Goal: Task Accomplishment & Management: Manage account settings

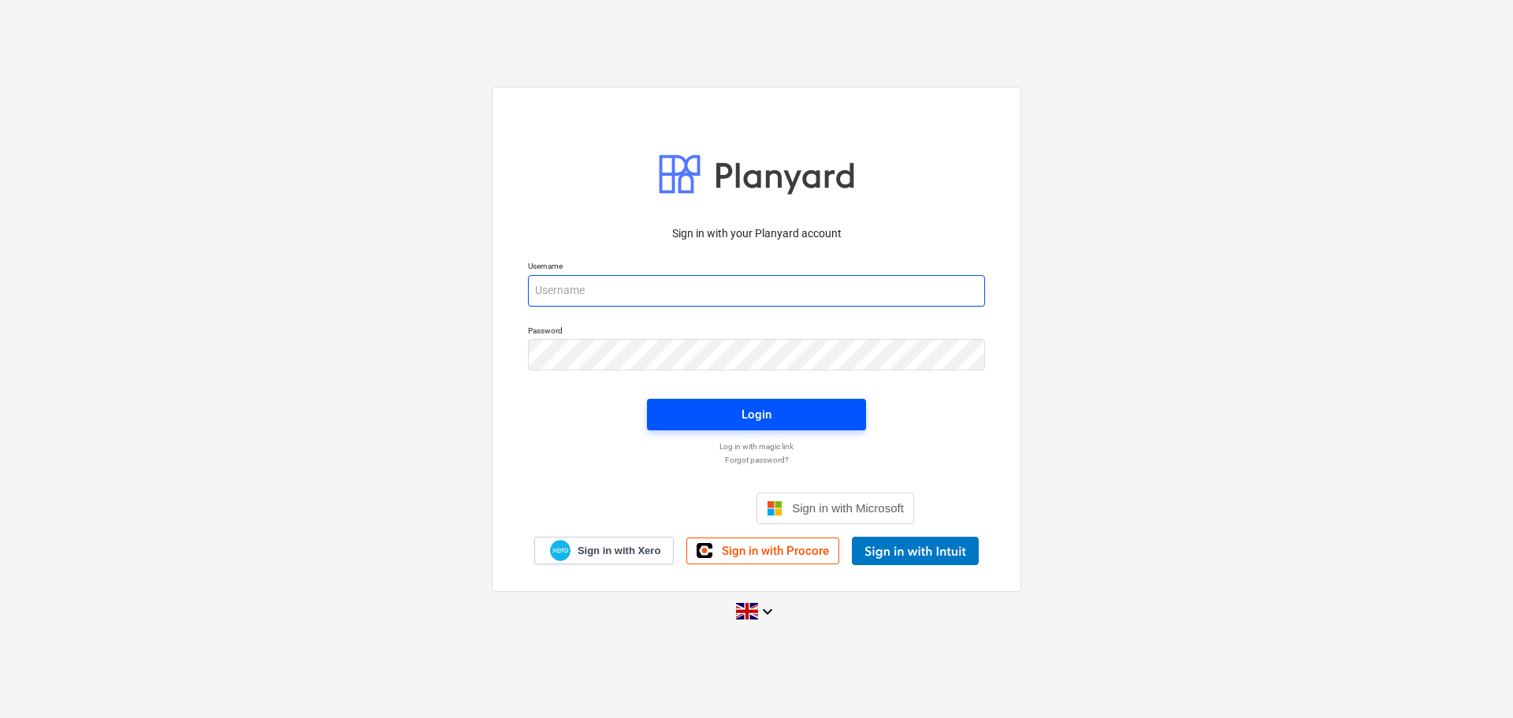
type input "[EMAIL_ADDRESS][DOMAIN_NAME]"
click at [798, 406] on span "Login" at bounding box center [756, 414] width 181 height 20
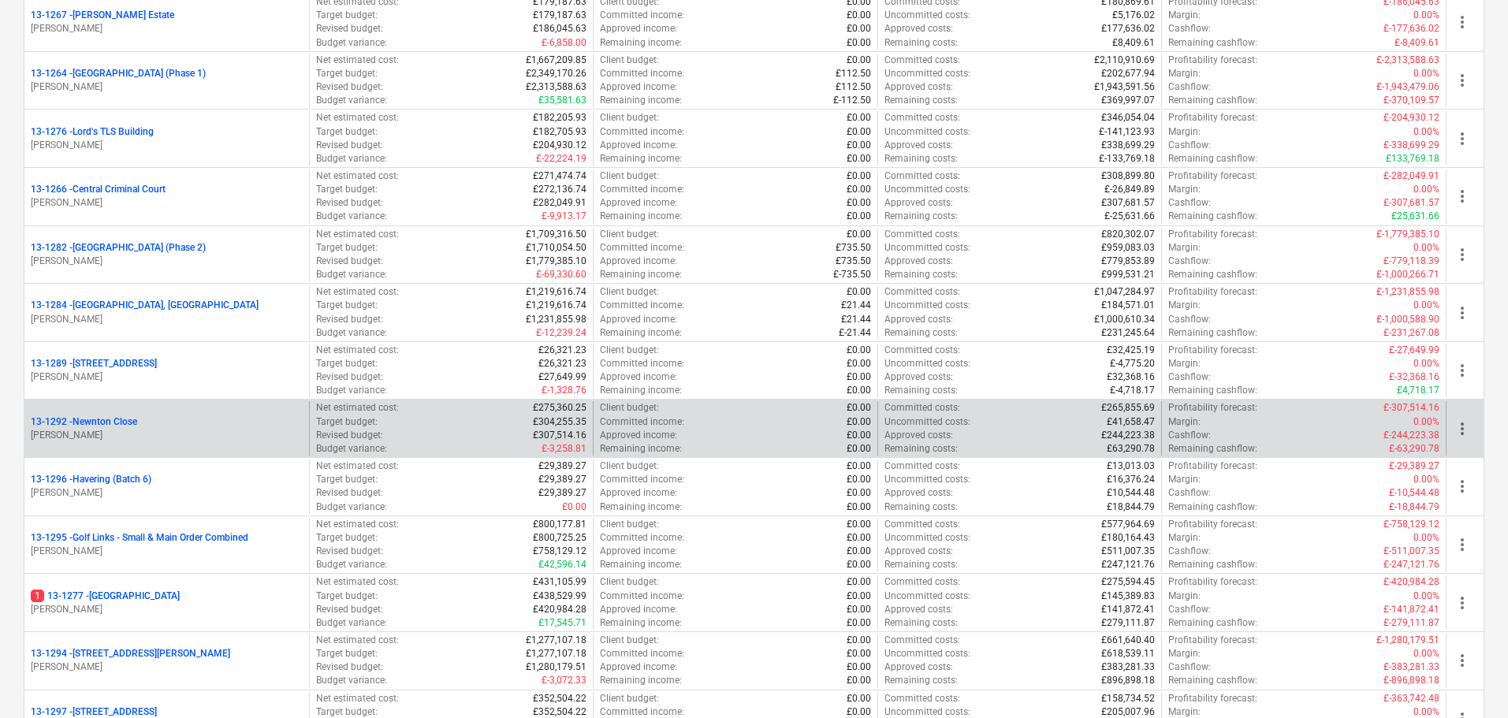
scroll to position [1734, 0]
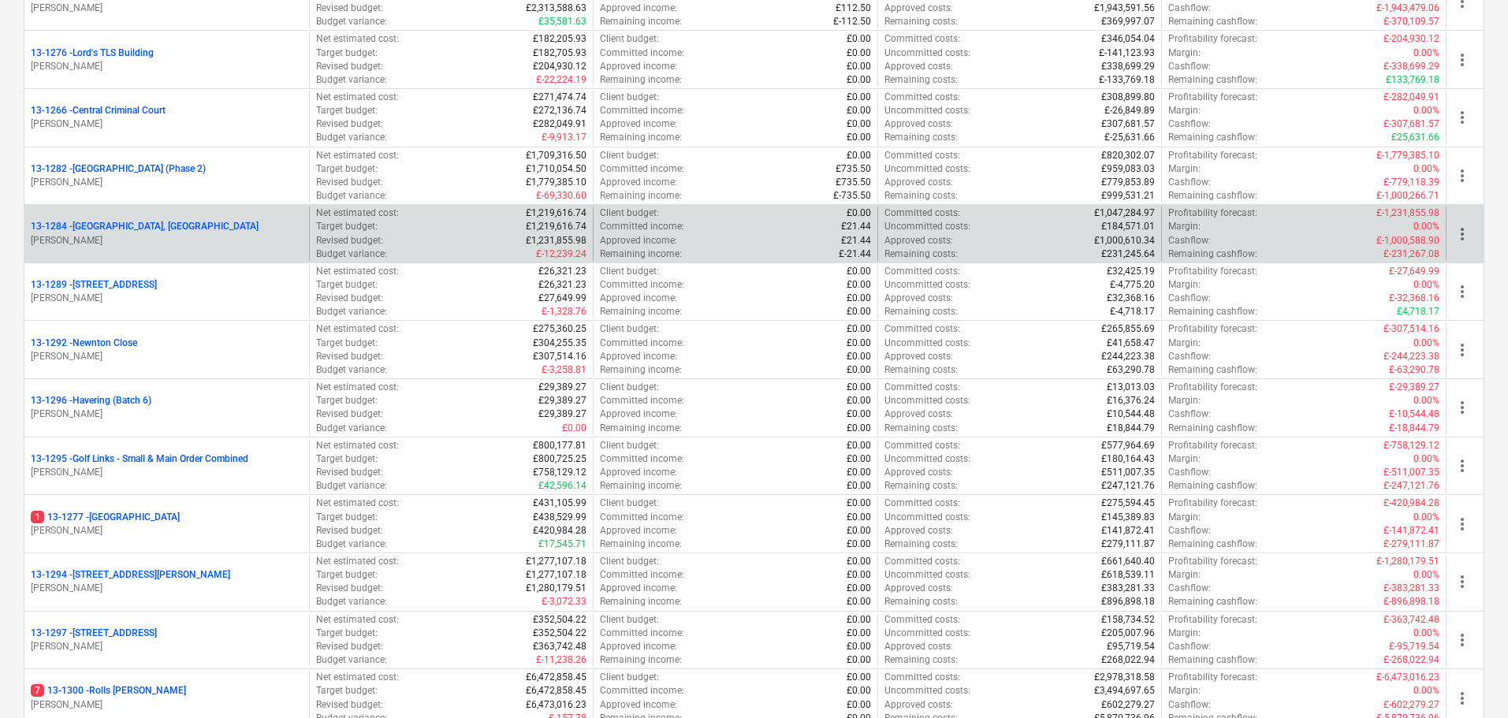
click at [189, 237] on p "[PERSON_NAME]" at bounding box center [167, 240] width 272 height 13
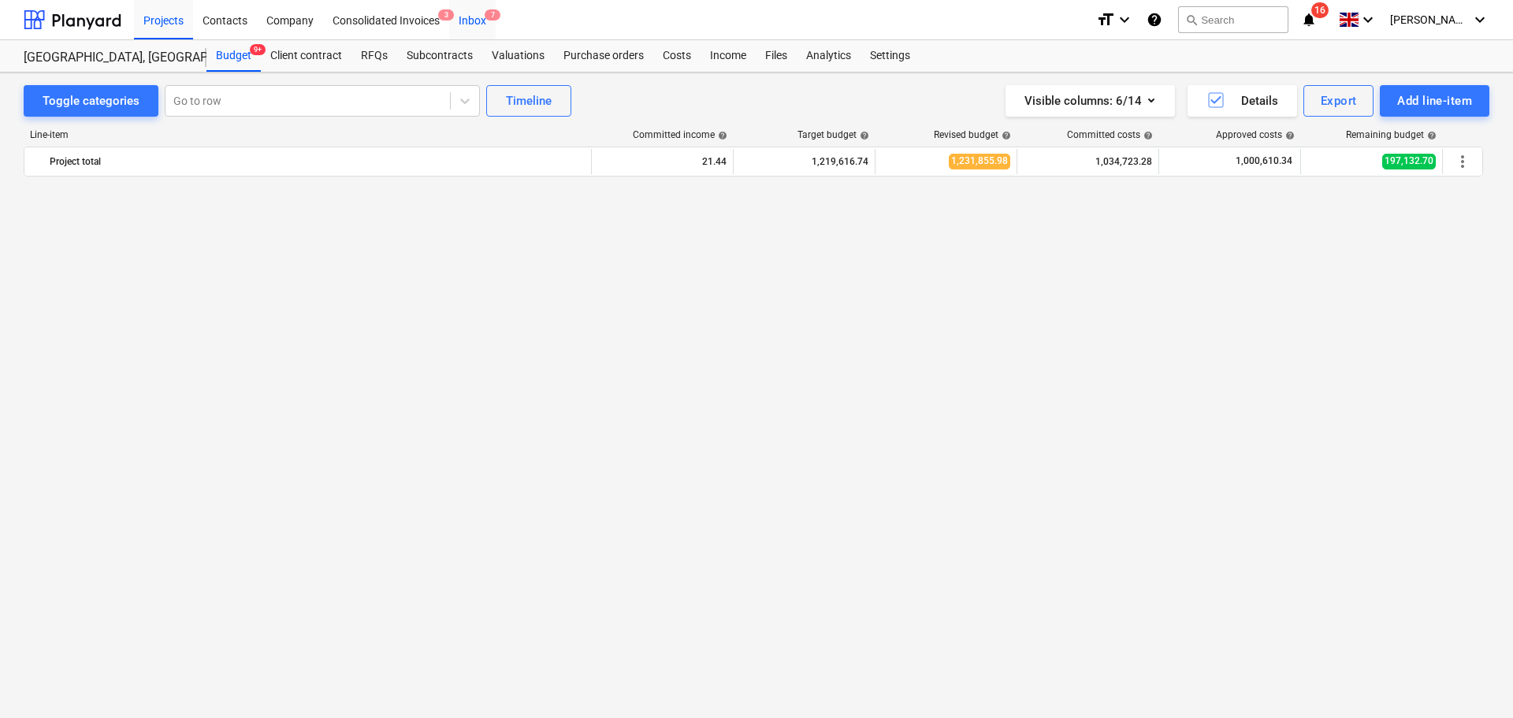
scroll to position [2344, 0]
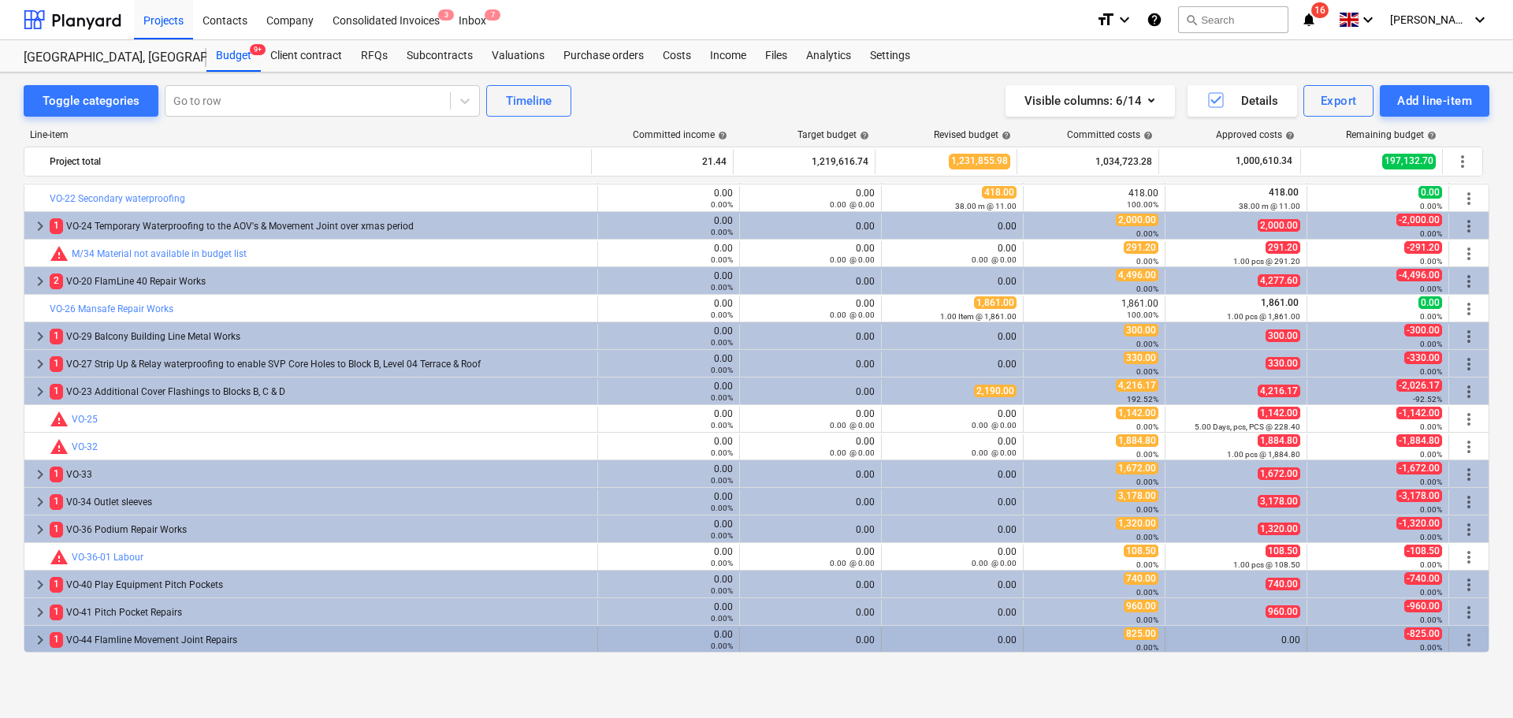
click at [209, 636] on div "1 VO-44 Flamline Movement Joint Repairs" at bounding box center [321, 639] width 542 height 25
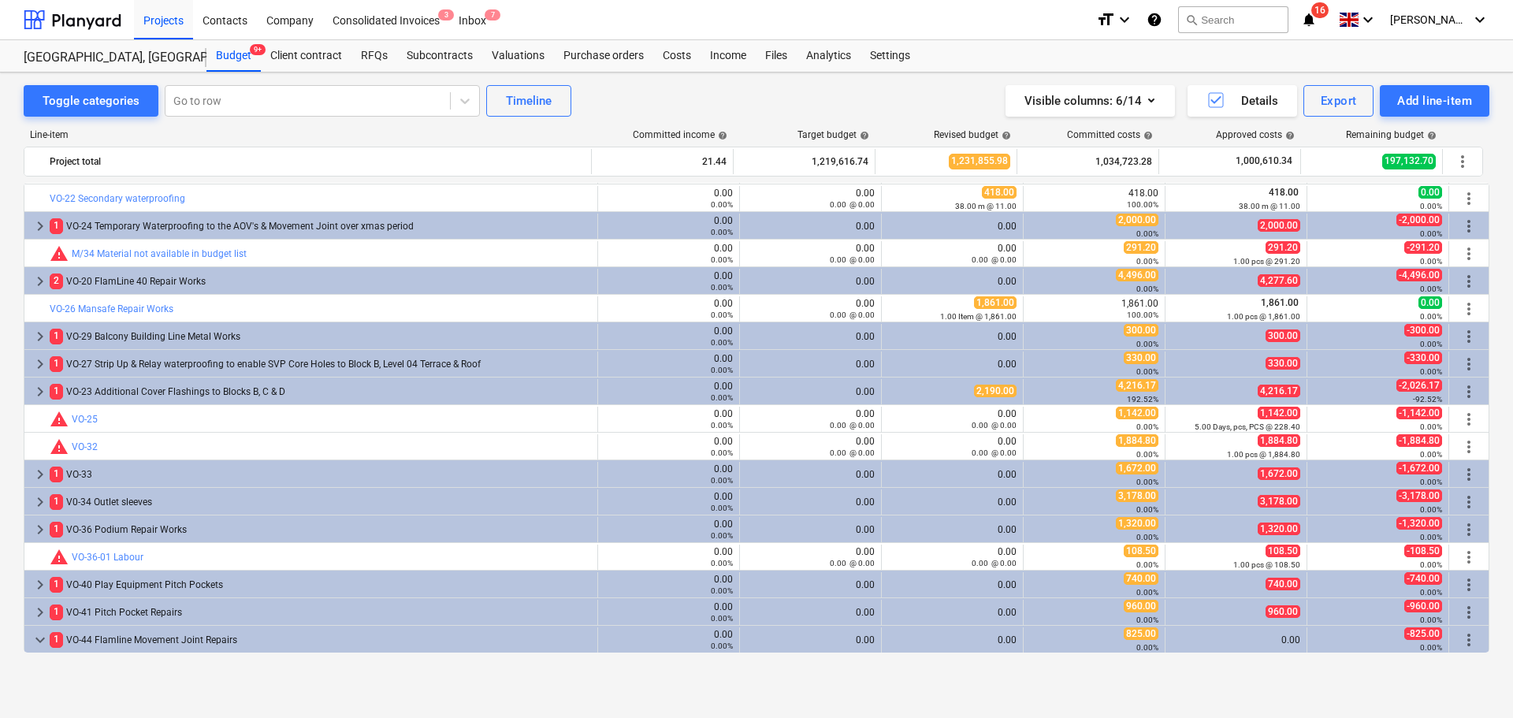
scroll to position [2399, 0]
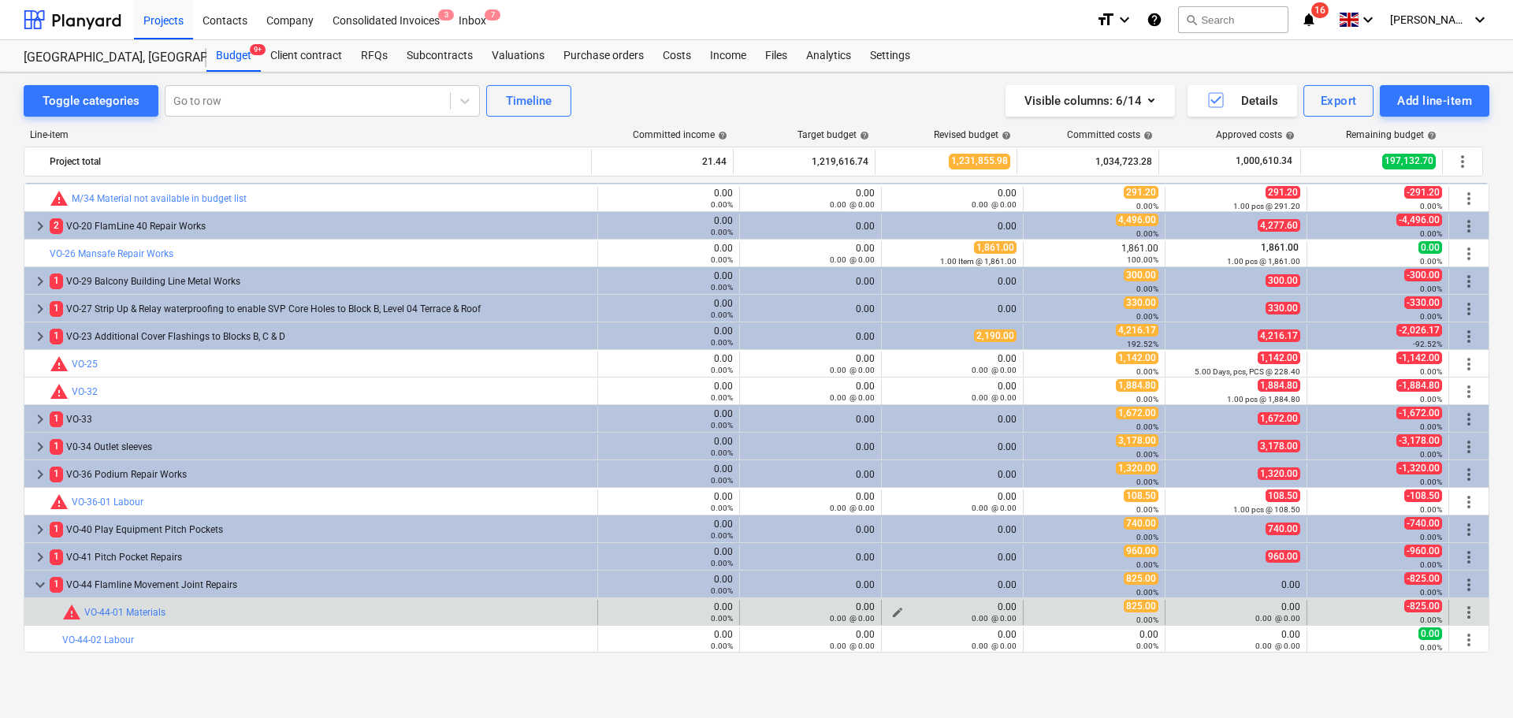
click at [895, 609] on span "edit" at bounding box center [898, 612] width 13 height 13
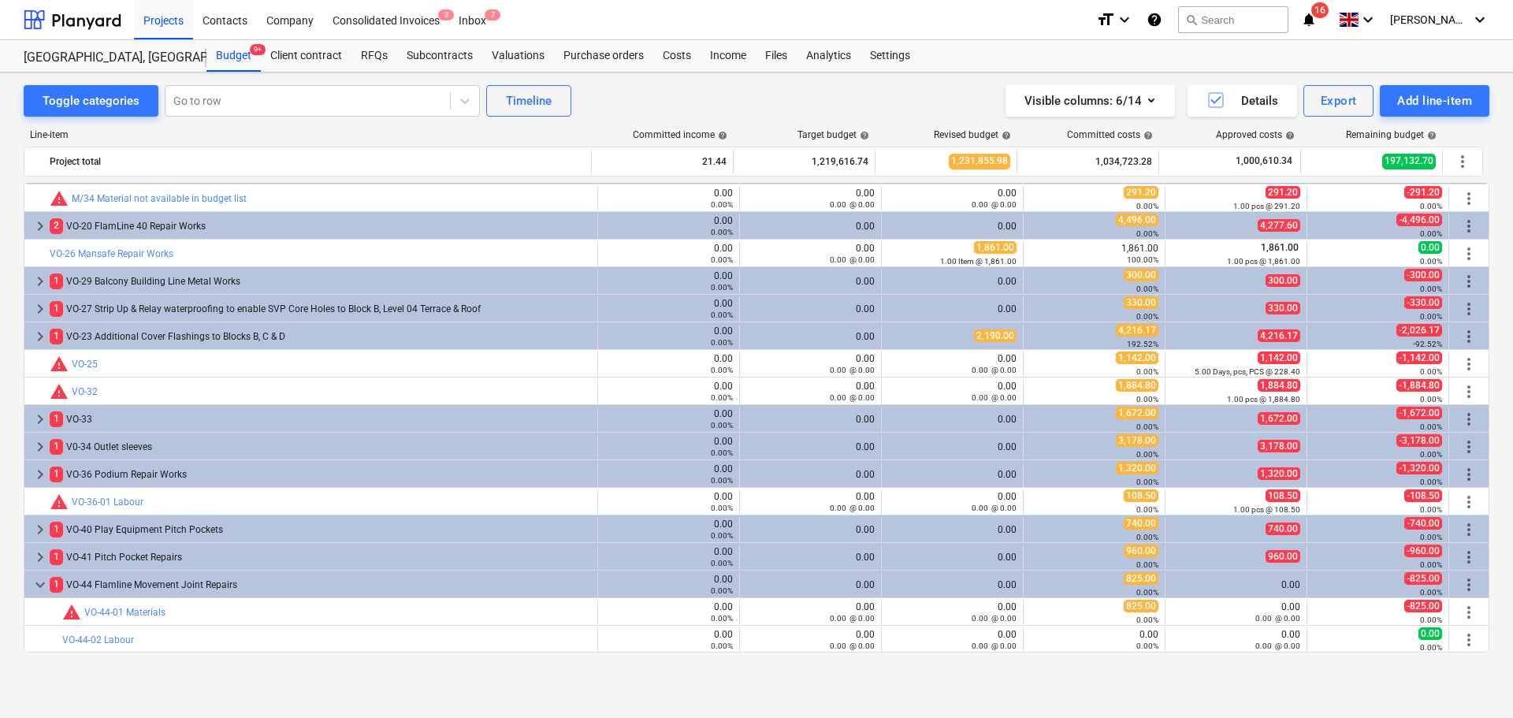
type textarea "x"
type input "0.00"
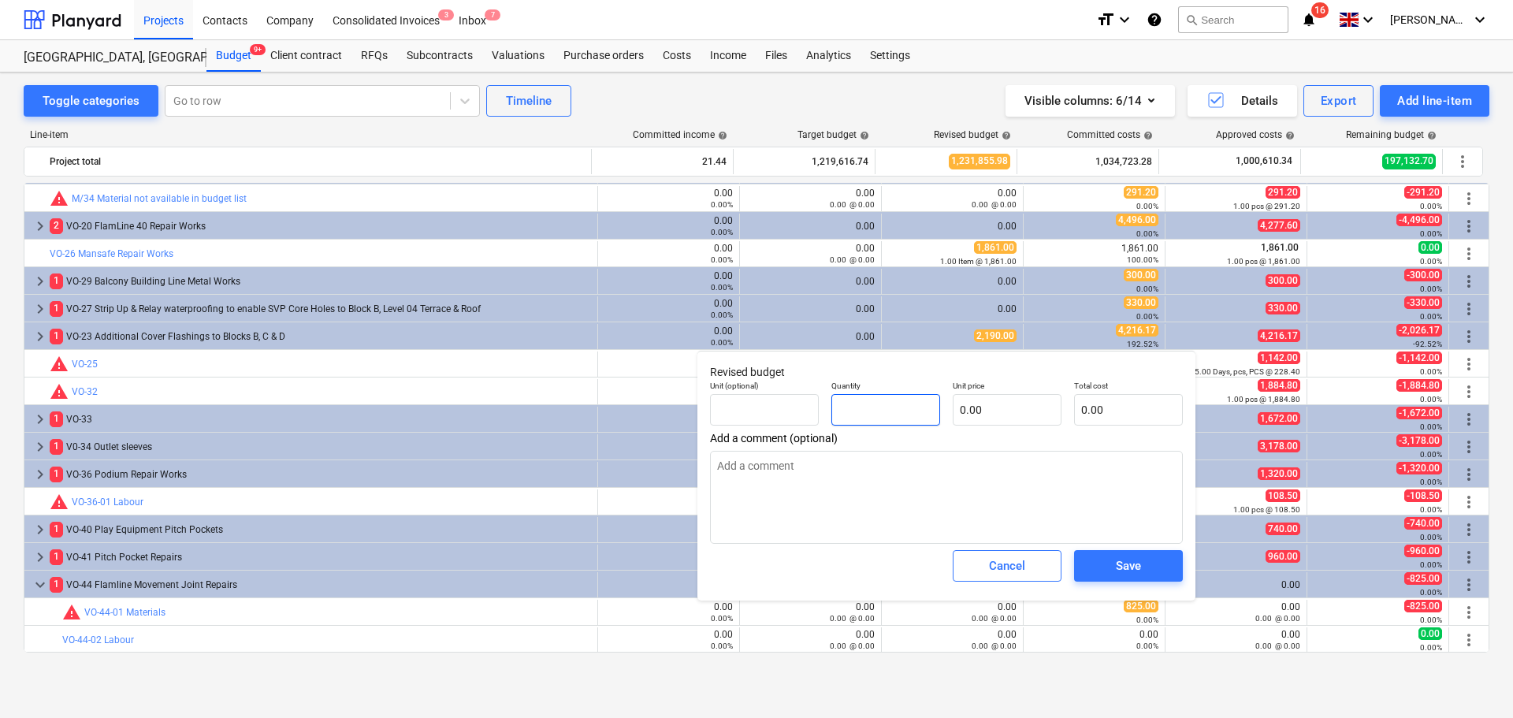
type textarea "x"
click at [904, 419] on input "text" at bounding box center [886, 410] width 109 height 32
type textarea "x"
type input "0.00"
click at [754, 416] on input "text" at bounding box center [764, 410] width 109 height 32
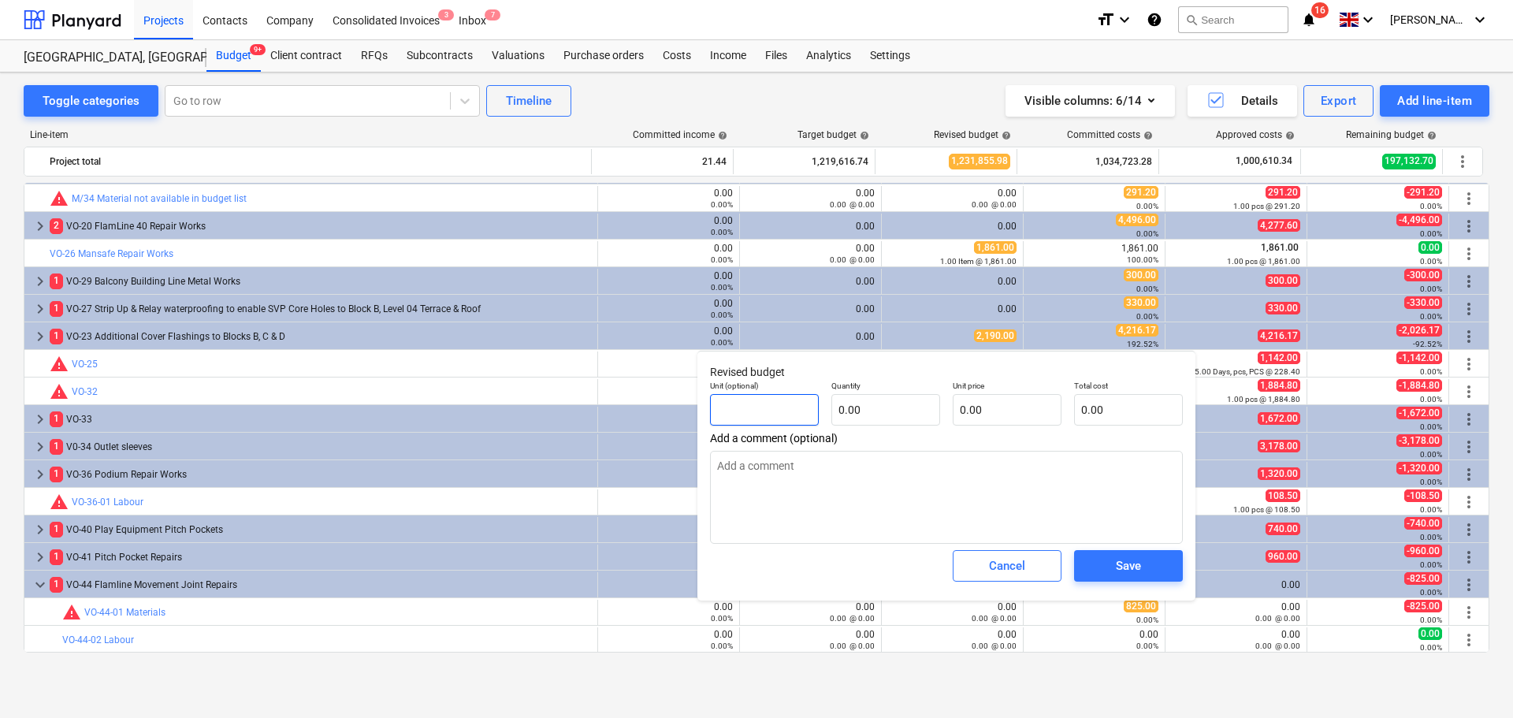
type textarea "x"
type input "I"
type textarea "x"
type input "It"
type textarea "x"
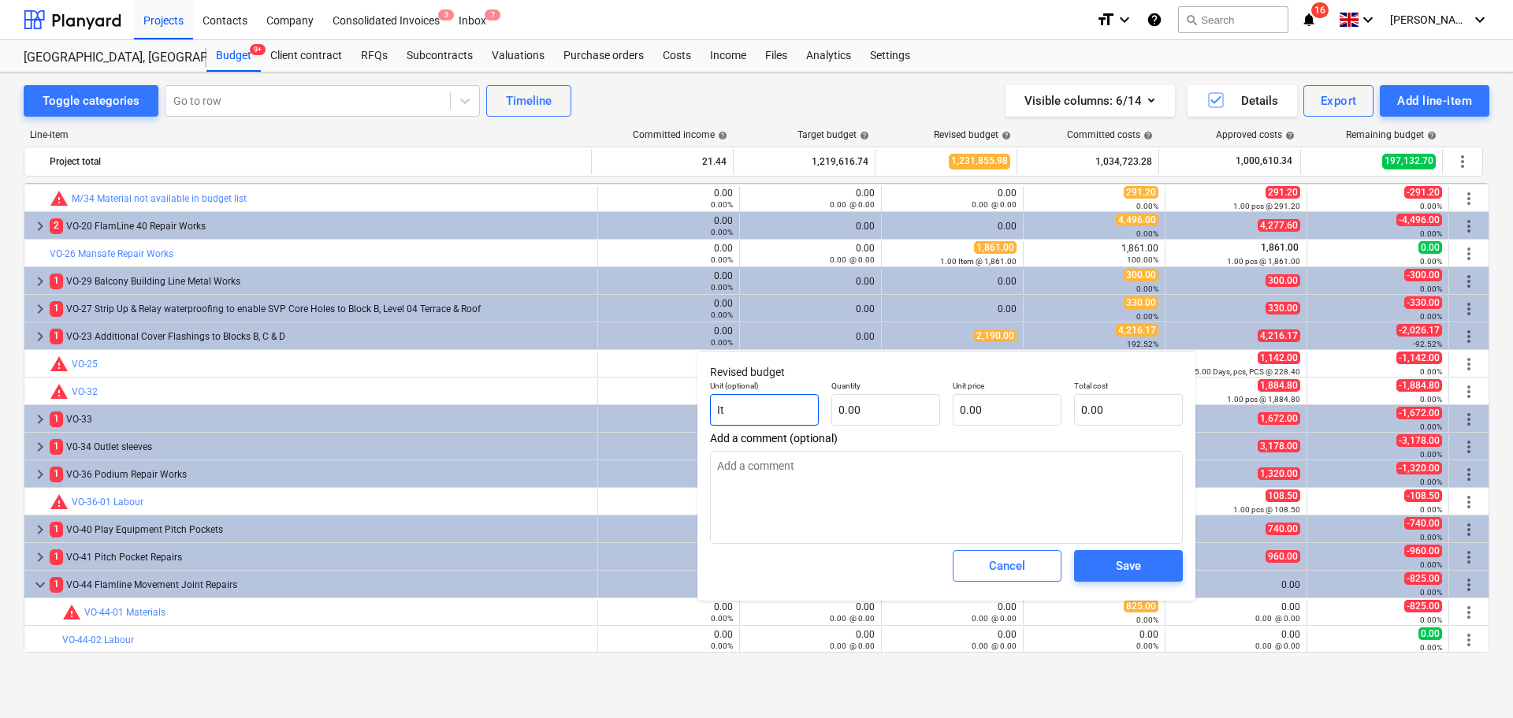
type input "Ite"
type textarea "x"
type input "Item"
type textarea "x"
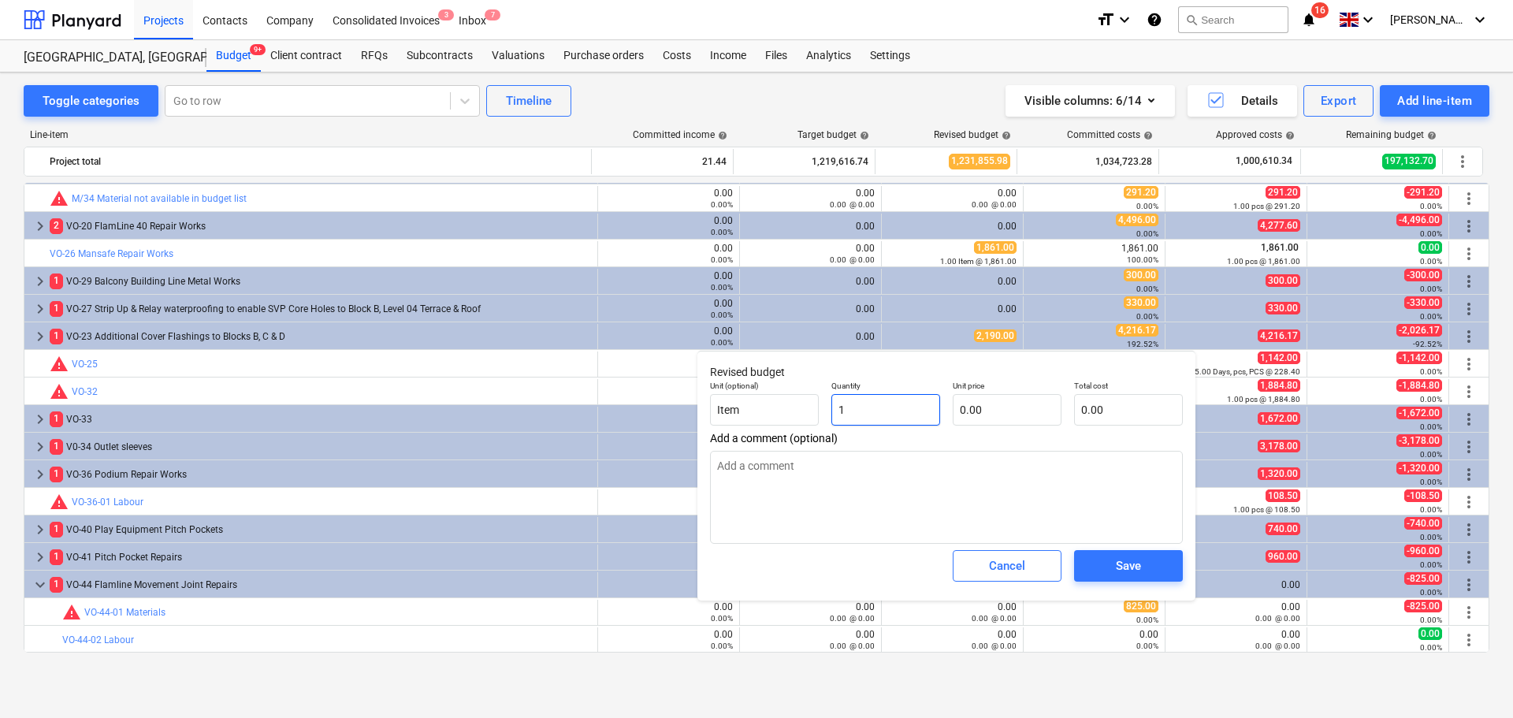
type input "1"
type textarea "x"
type input "1.00"
type textarea "x"
type input "8"
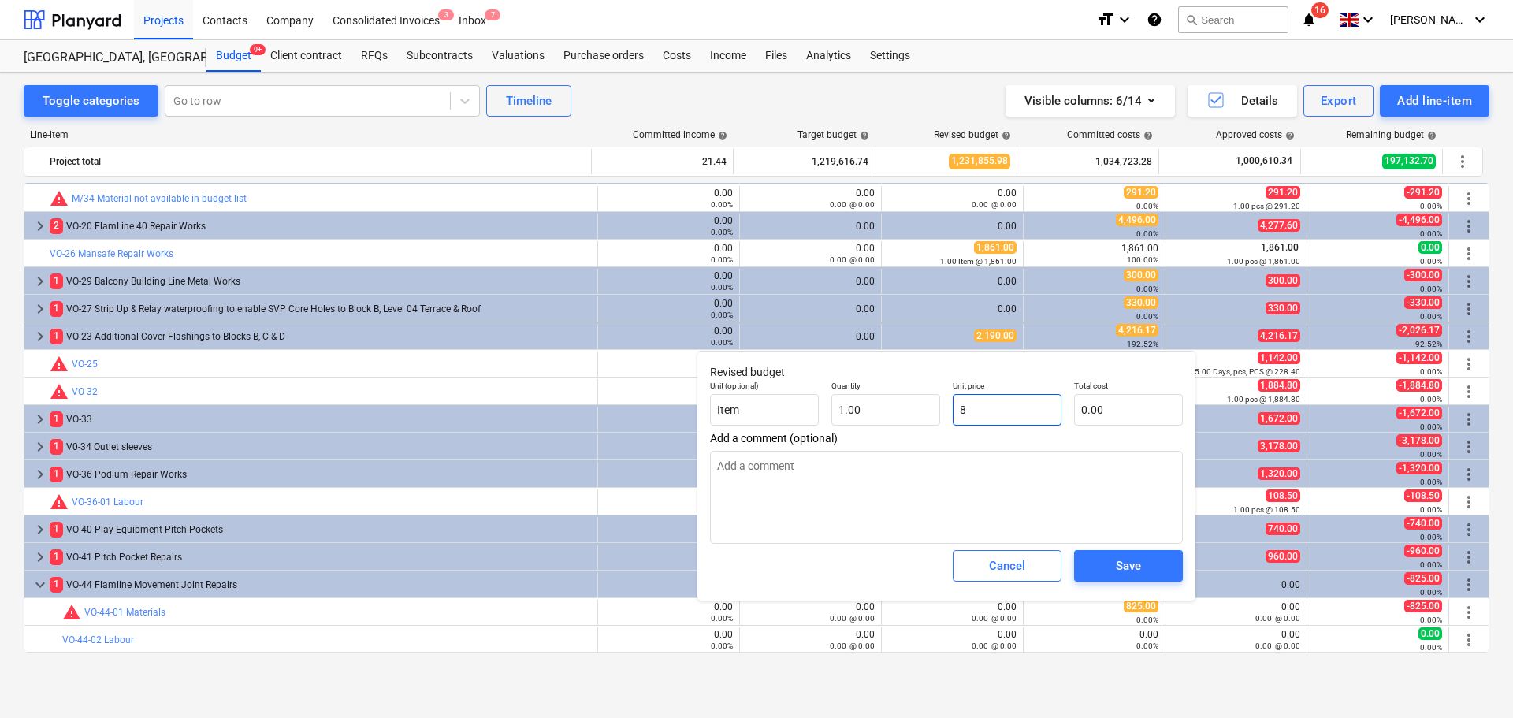
type input "8.00"
type textarea "x"
type input "82"
type input "82.00"
type textarea "x"
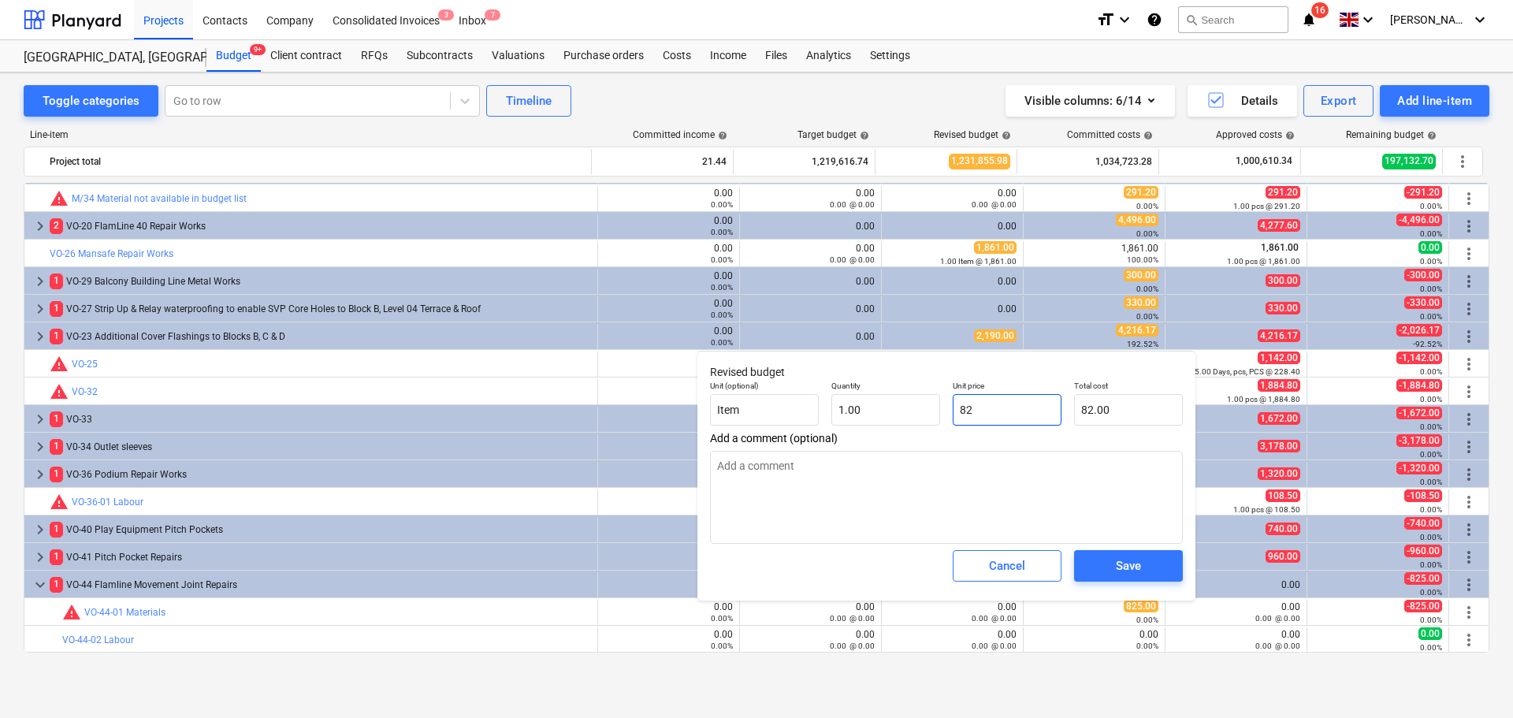
type input "825"
type input "825.00"
type input "825"
type textarea "x"
type input "825.00"
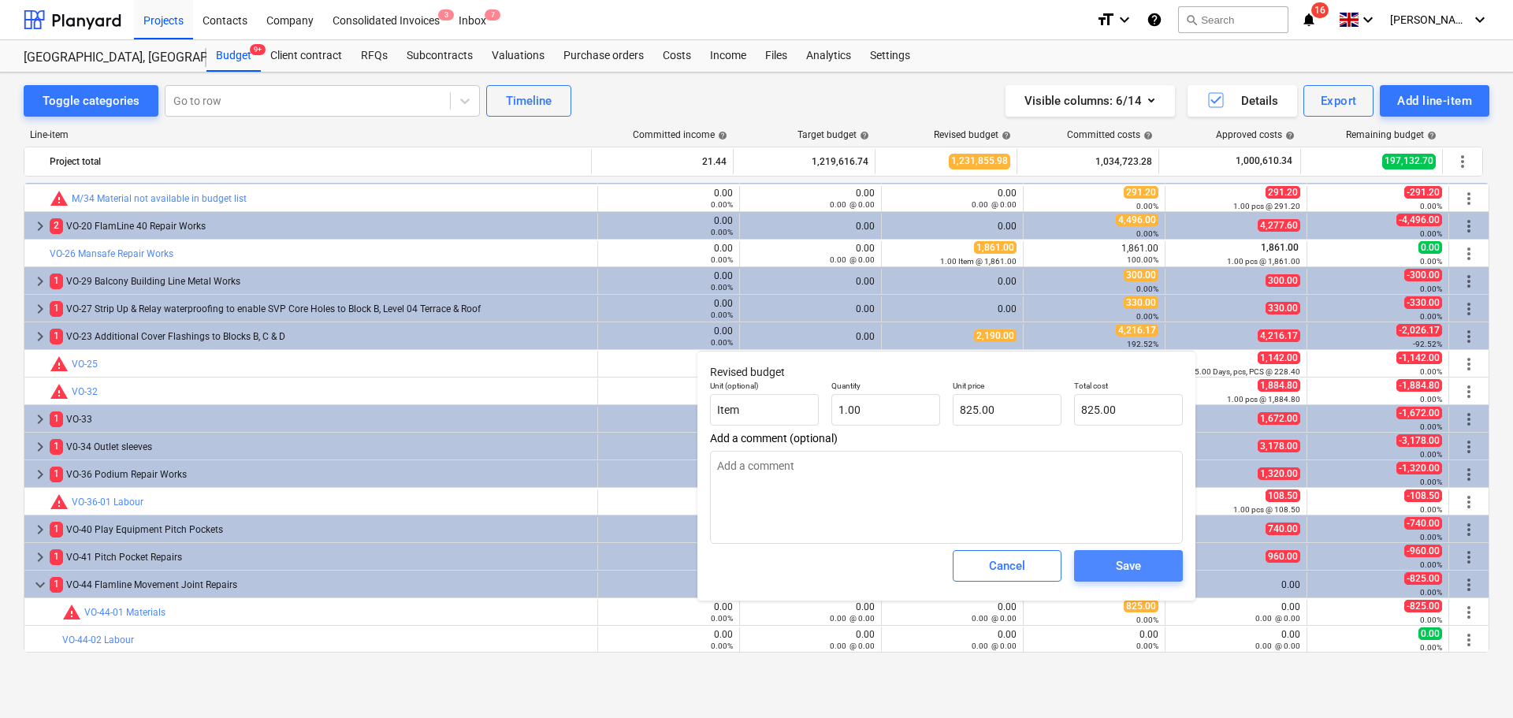
click at [1115, 572] on span "Save" at bounding box center [1128, 566] width 71 height 20
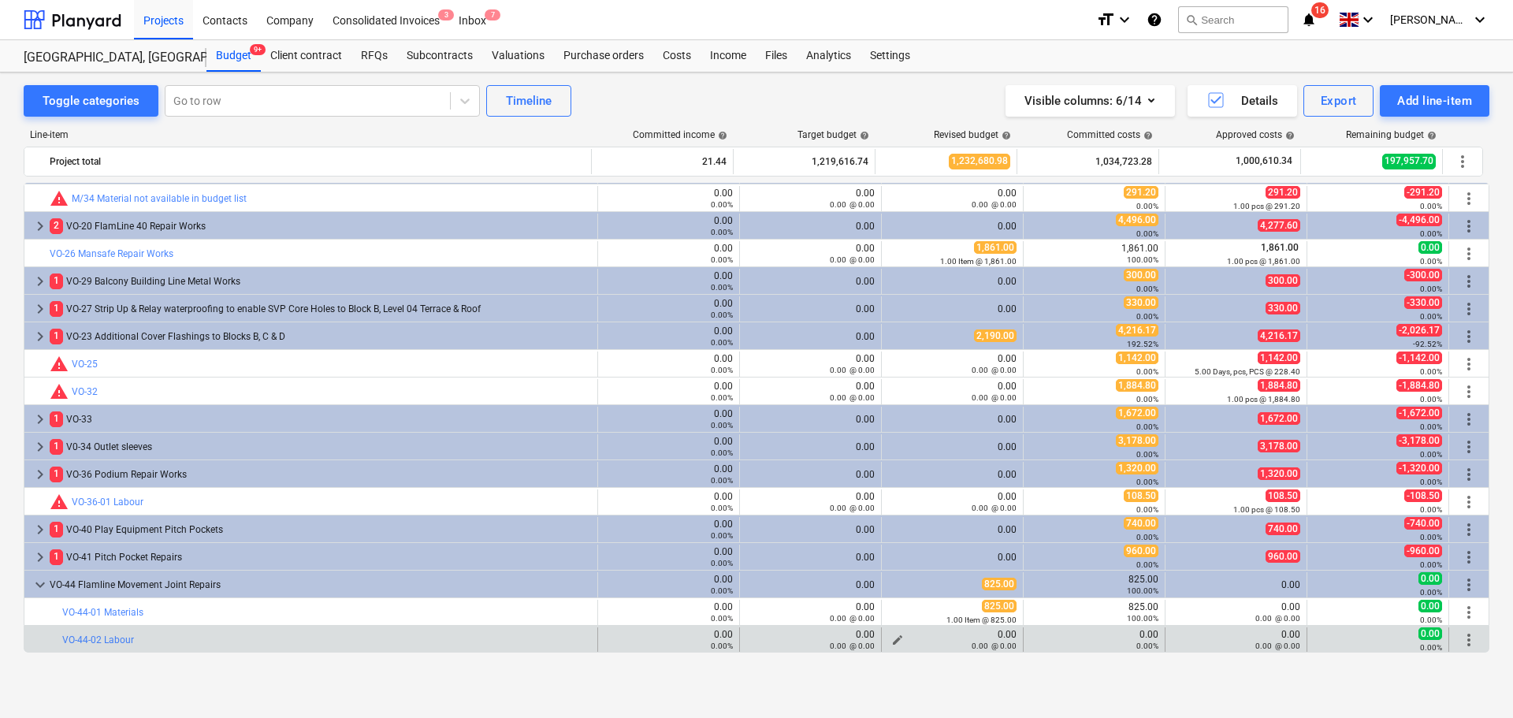
click at [888, 641] on div "0.00 @ 0.00" at bounding box center [952, 645] width 128 height 11
click at [893, 638] on span "edit" at bounding box center [898, 640] width 13 height 13
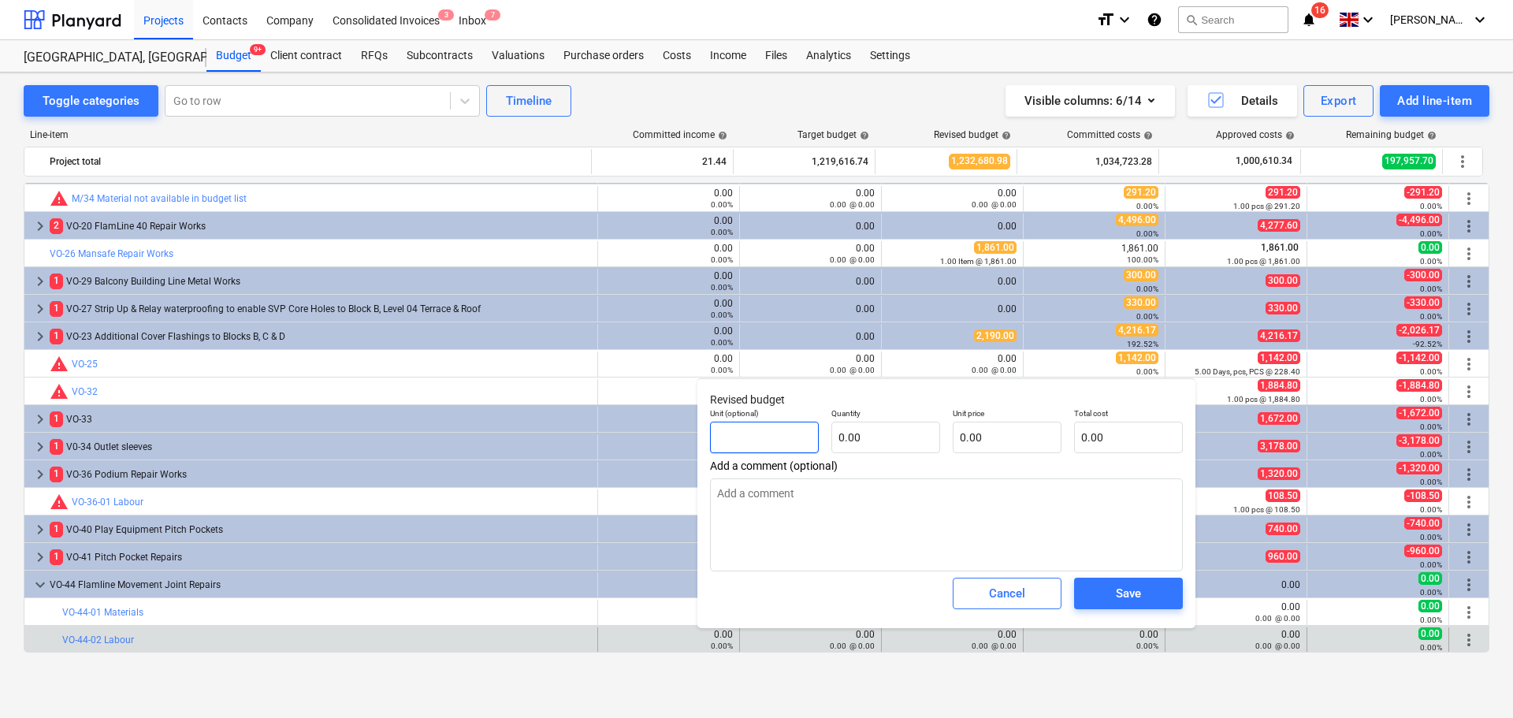
click at [776, 432] on input "text" at bounding box center [764, 438] width 109 height 32
type textarea "x"
type input "D"
type textarea "x"
type input "Da"
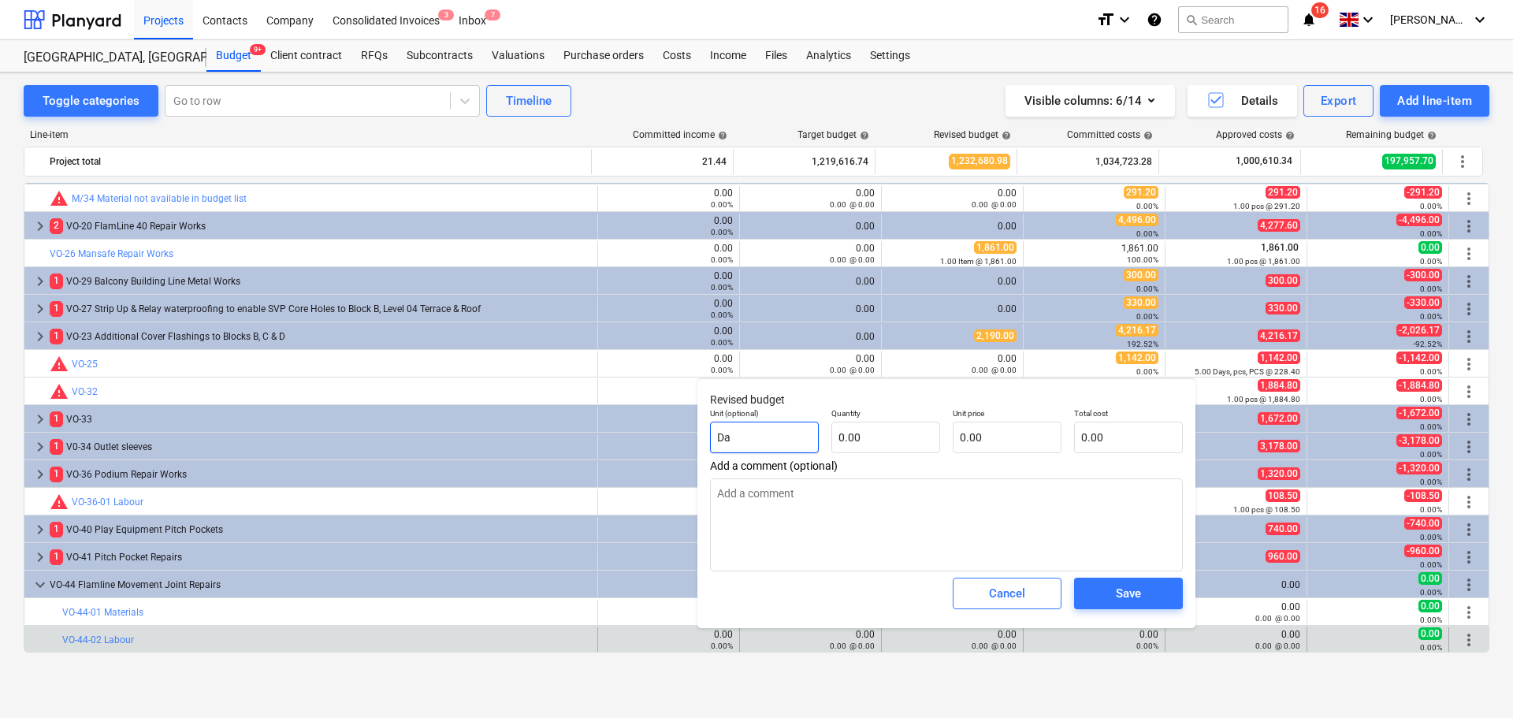
type textarea "x"
type input "Day"
type textarea "x"
type input "Days"
type textarea "x"
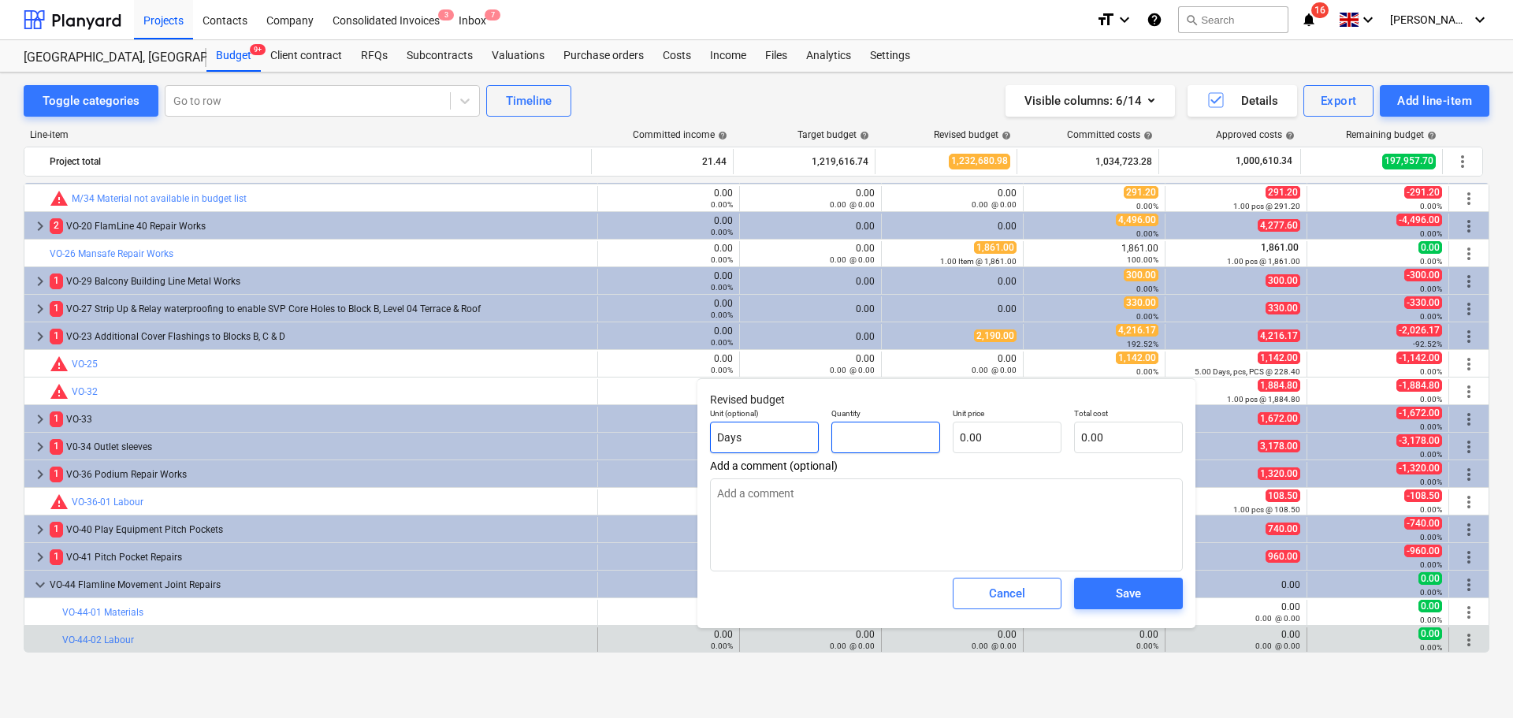
type textarea "x"
type input "7"
type textarea "x"
type input "7.00"
type textarea "x"
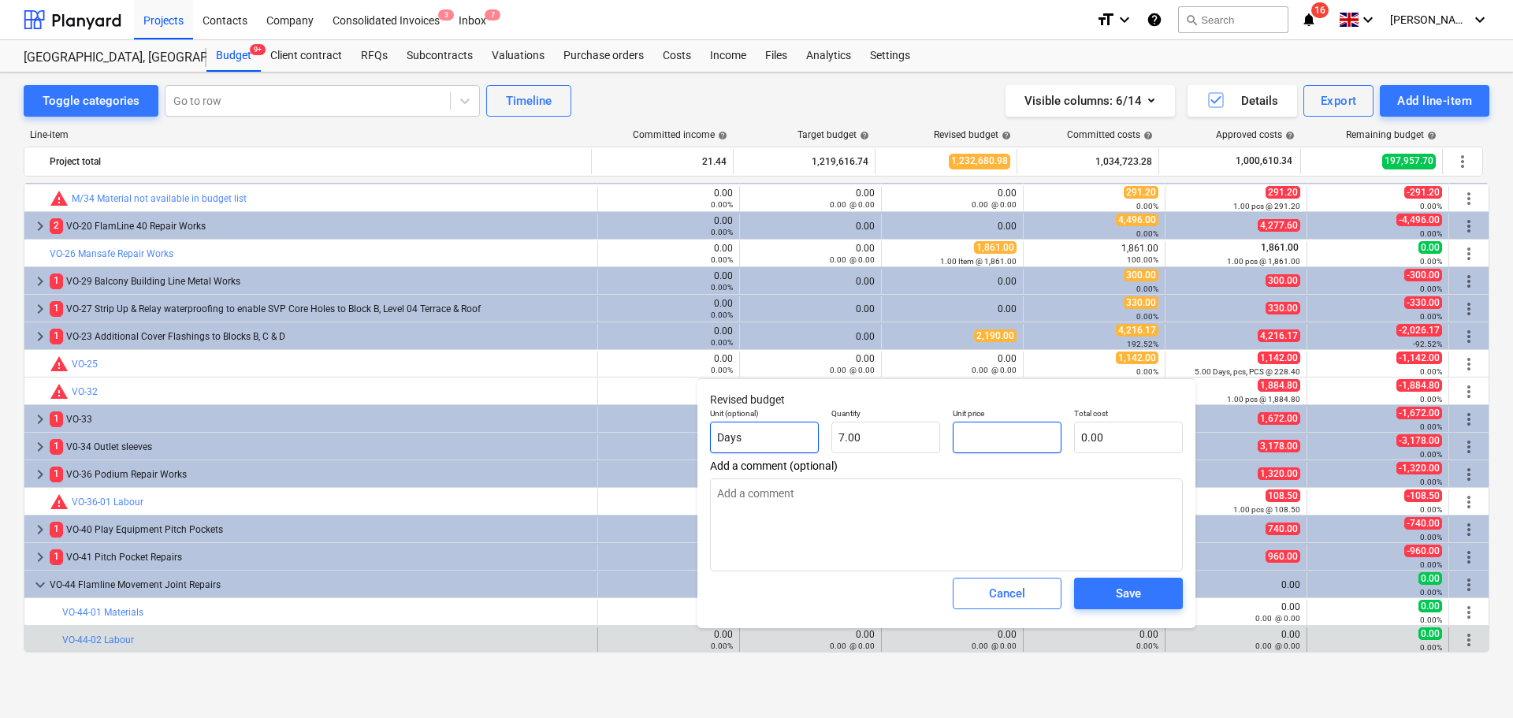
type input "2"
type input "14.00"
type textarea "x"
type input "20"
type input "140.00"
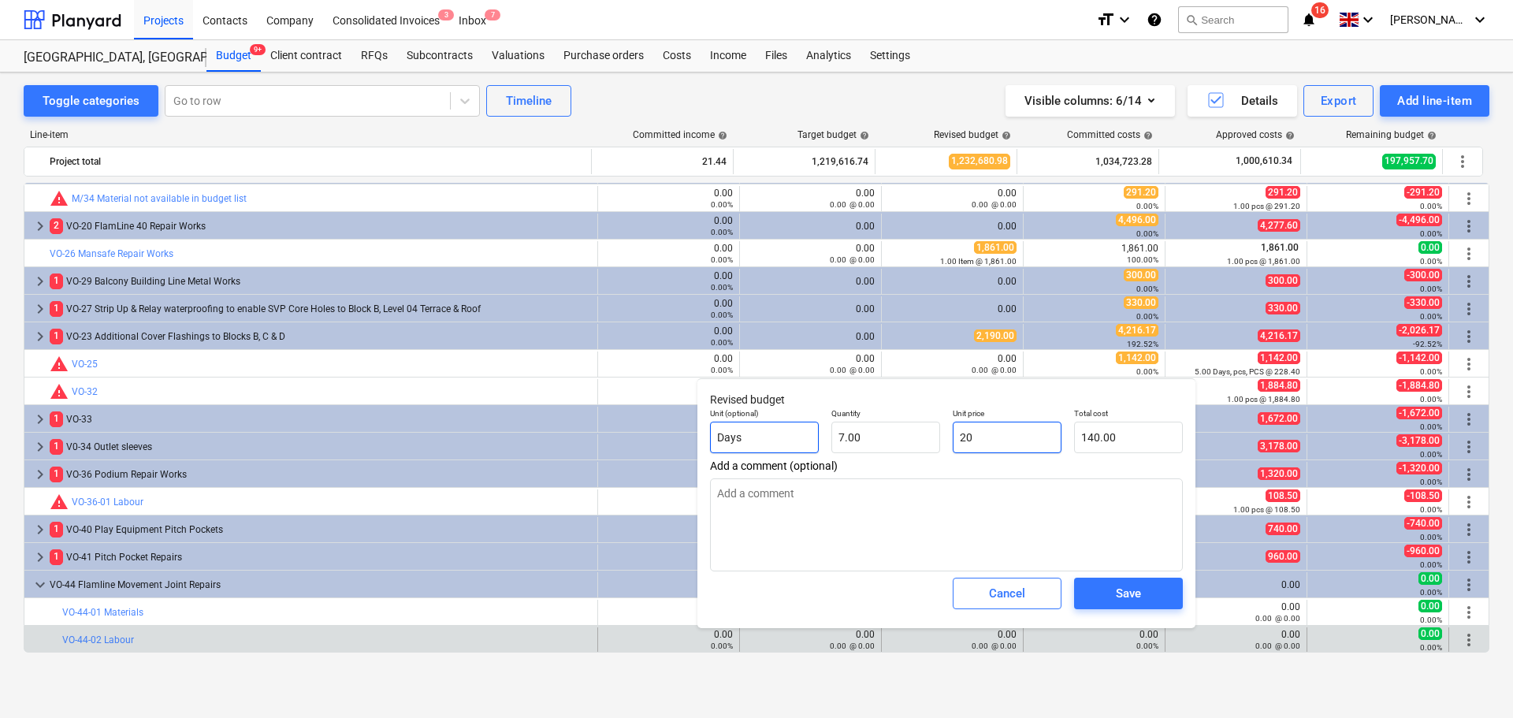
type textarea "x"
type input "200"
type input "1,400.00"
type input "200"
type textarea "x"
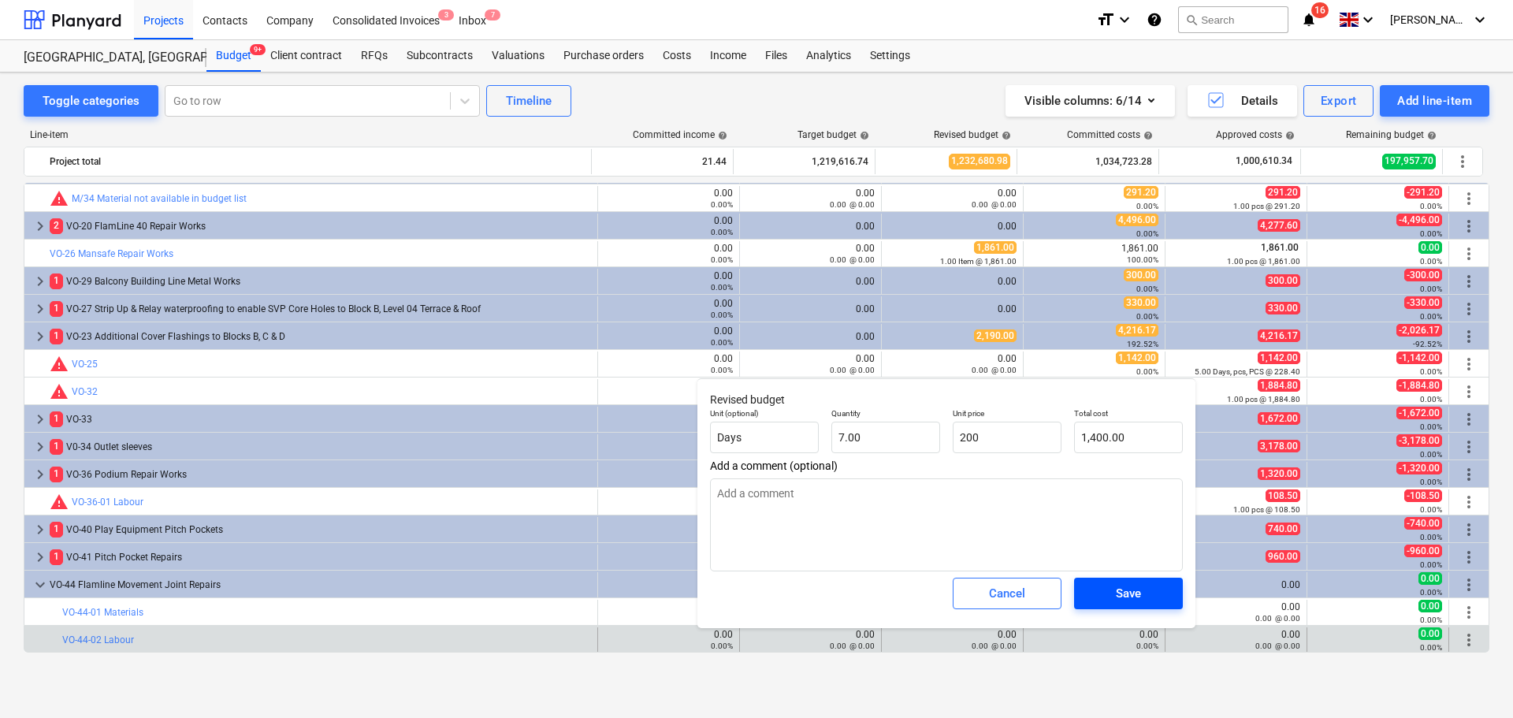
type input "200.00"
click at [1126, 593] on div "Save" at bounding box center [1128, 593] width 25 height 20
type textarea "x"
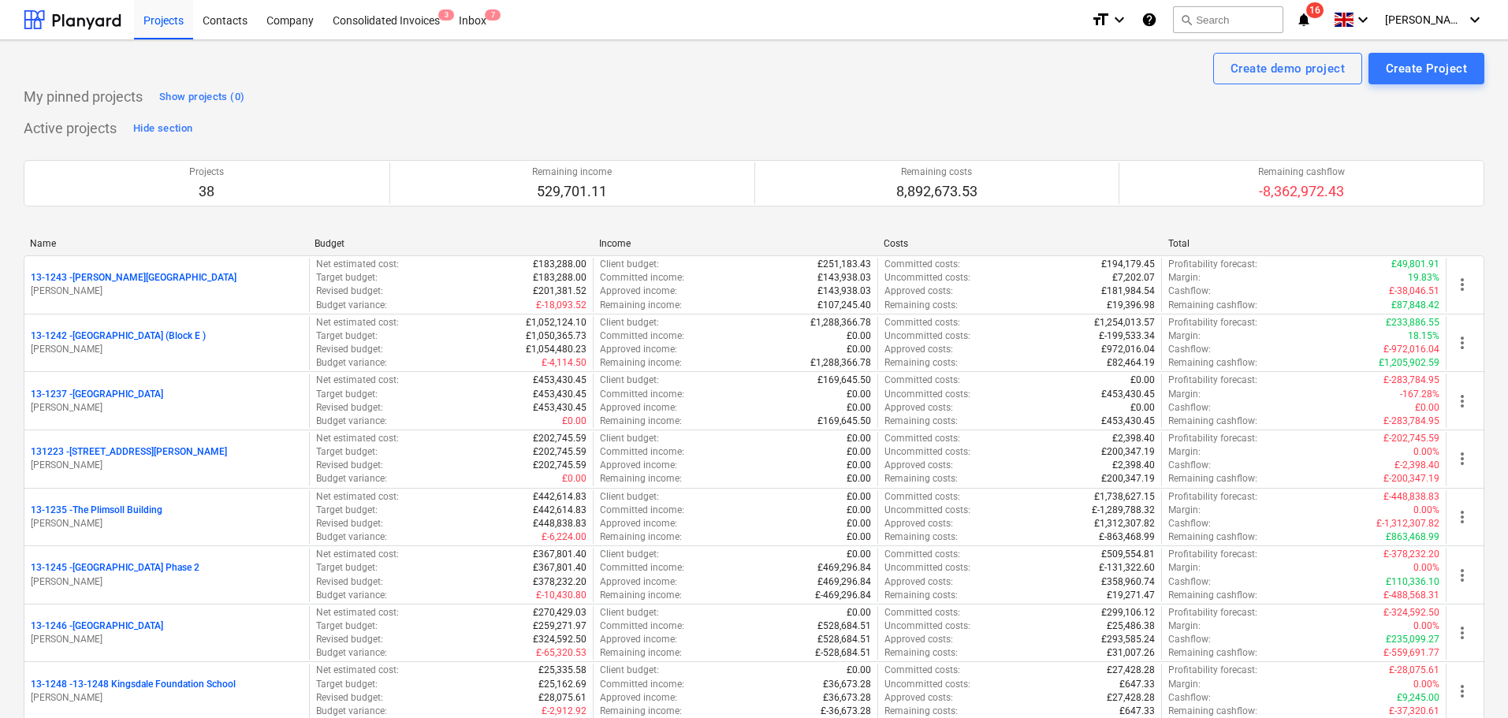
click at [40, 93] on p "My pinned projects" at bounding box center [83, 96] width 119 height 19
drag, startPoint x: 39, startPoint y: 93, endPoint x: 88, endPoint y: 130, distance: 61.3
click at [88, 130] on p "Active projects" at bounding box center [70, 128] width 93 height 19
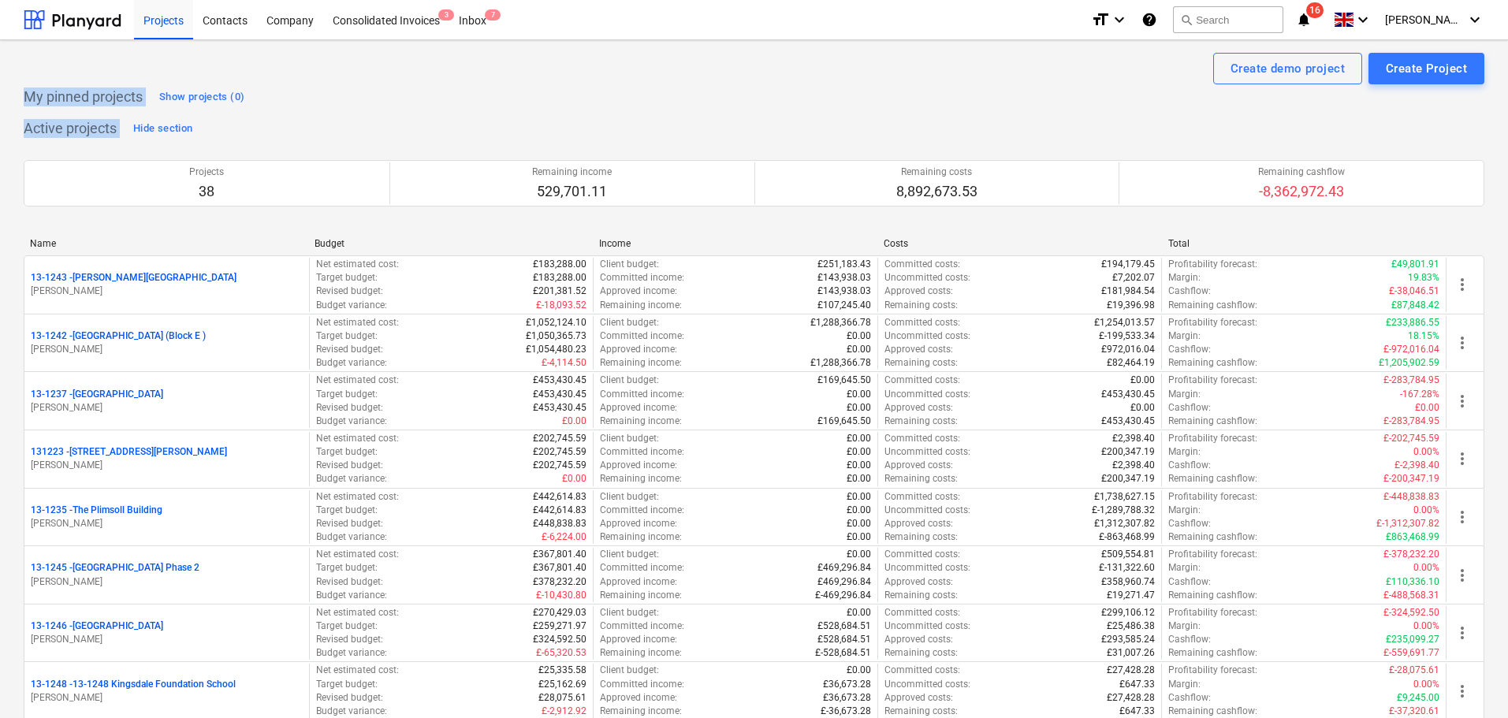
drag, startPoint x: 88, startPoint y: 130, endPoint x: 87, endPoint y: 99, distance: 30.8
click at [87, 99] on p "My pinned projects" at bounding box center [83, 96] width 119 height 19
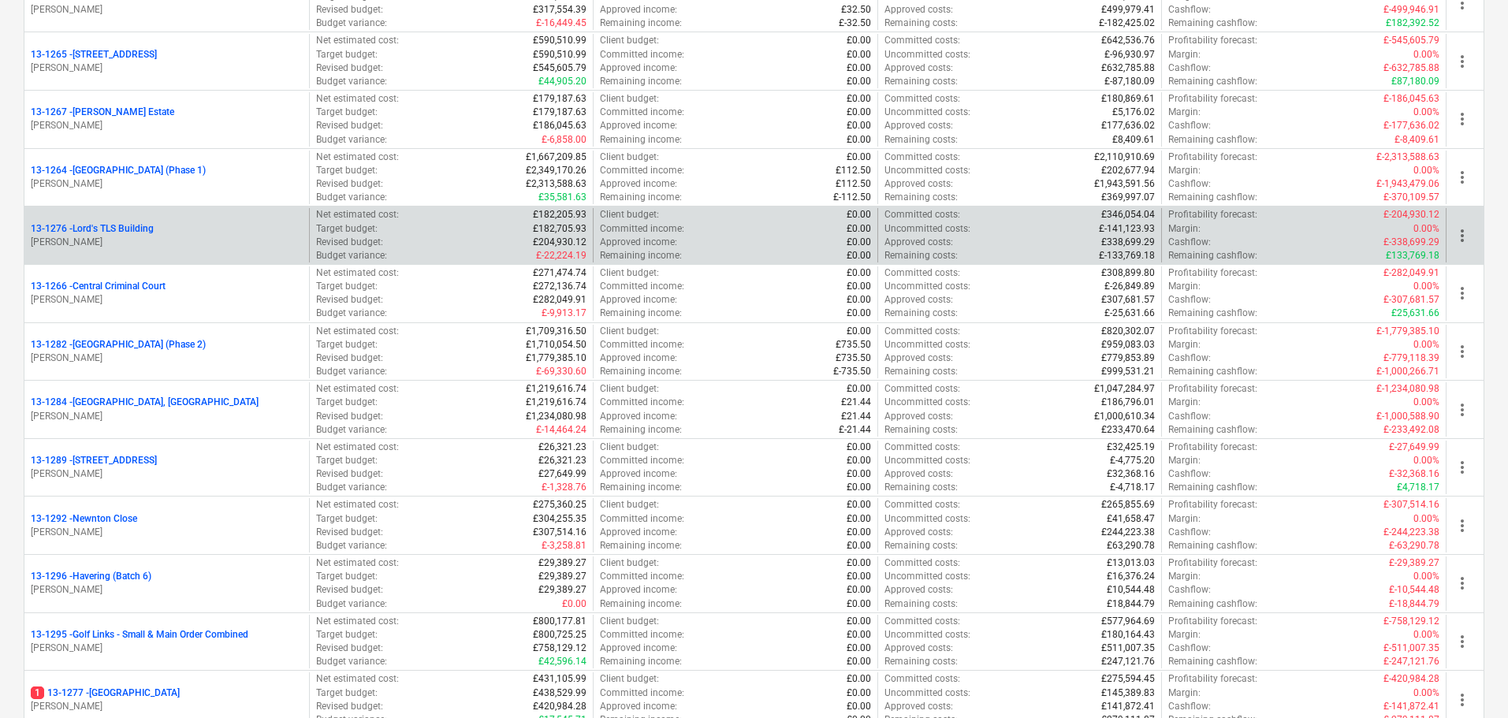
scroll to position [1655, 0]
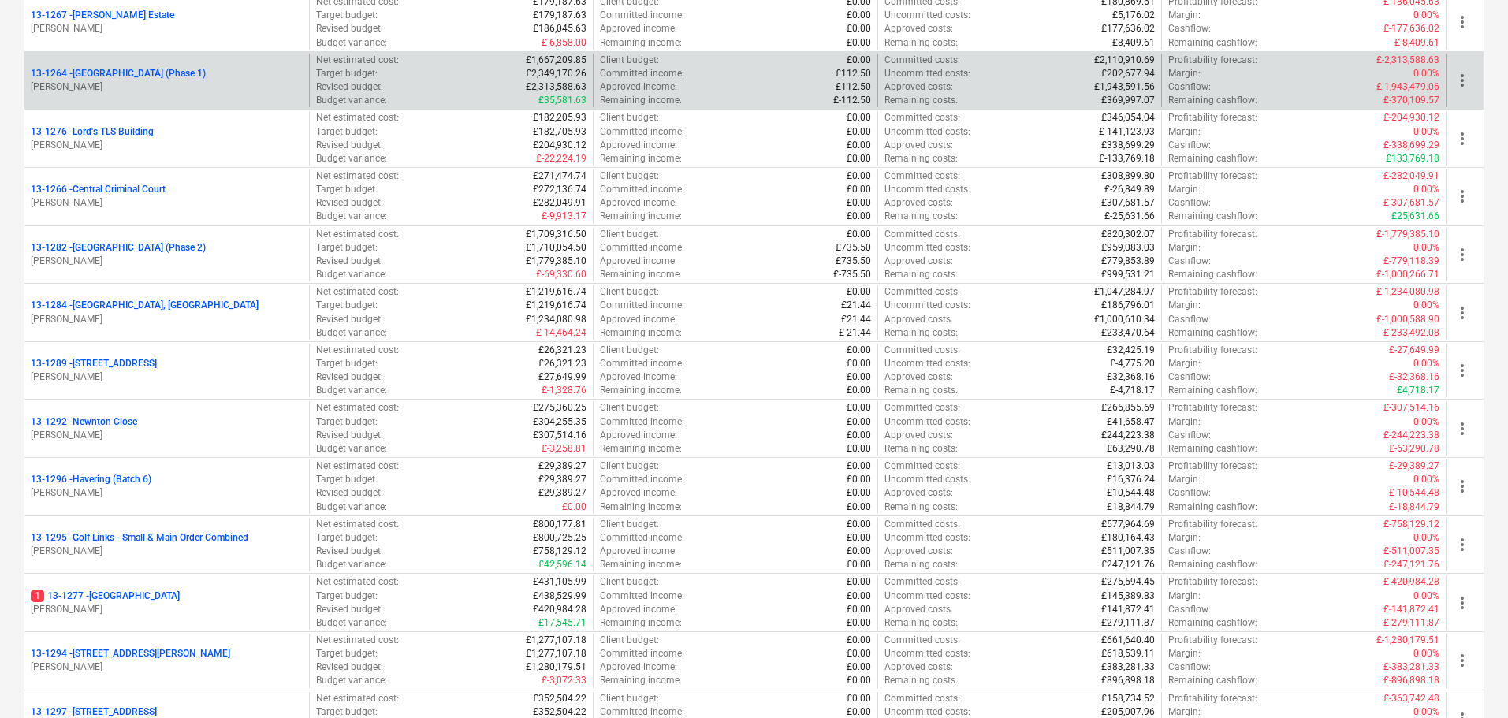
click at [206, 70] on p "13-1264 - Plumstead West Thamesmead (Phase 1)" at bounding box center [118, 73] width 175 height 13
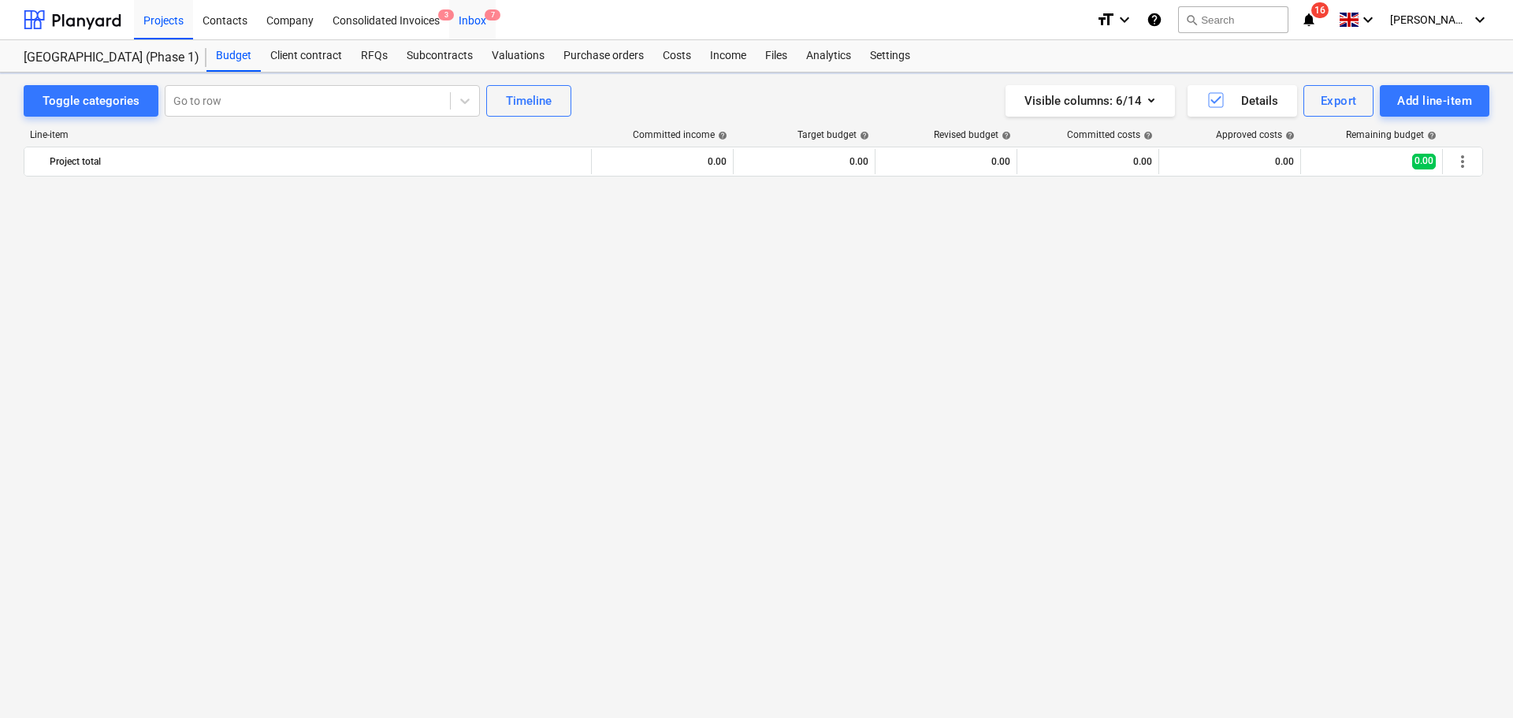
scroll to position [3148, 0]
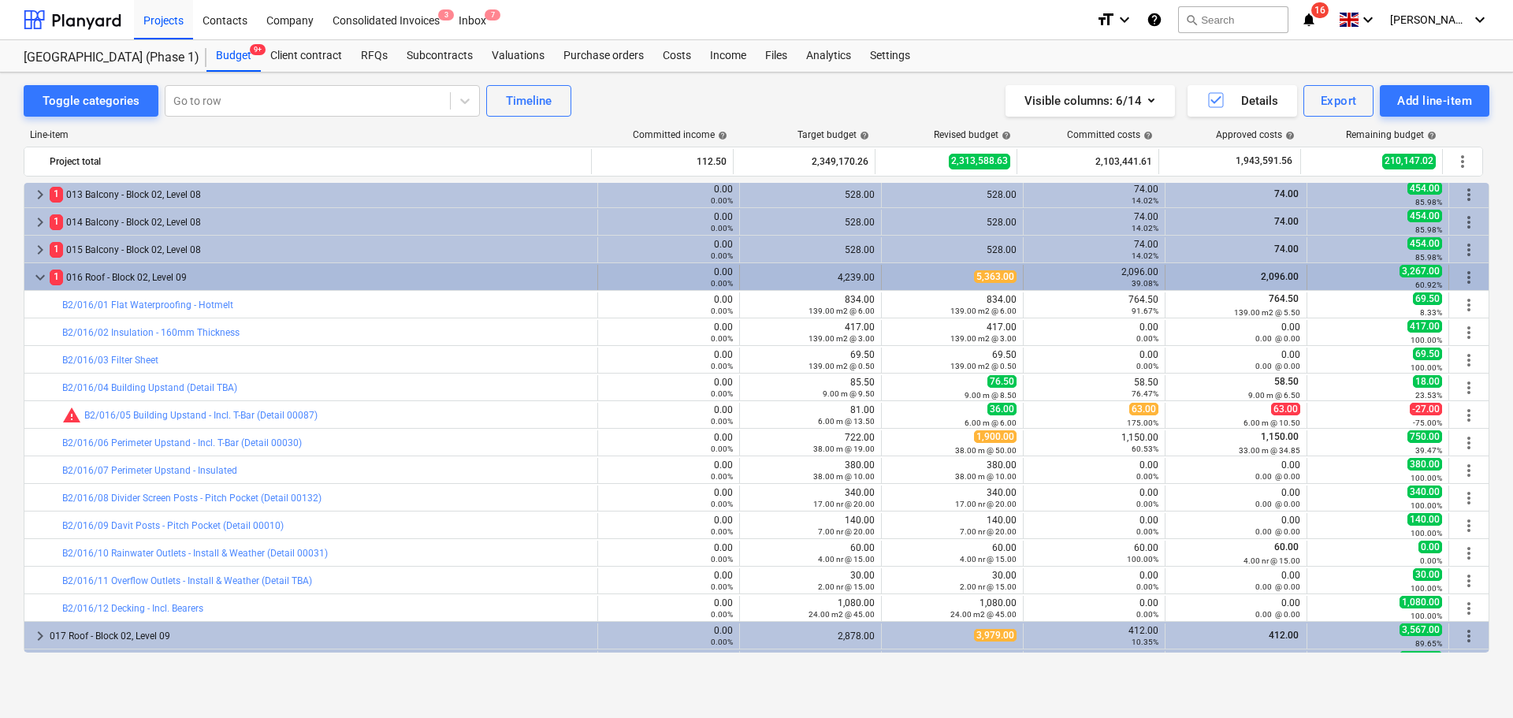
click at [188, 277] on div "1 016 Roof - Block 02, Level 09" at bounding box center [321, 277] width 542 height 25
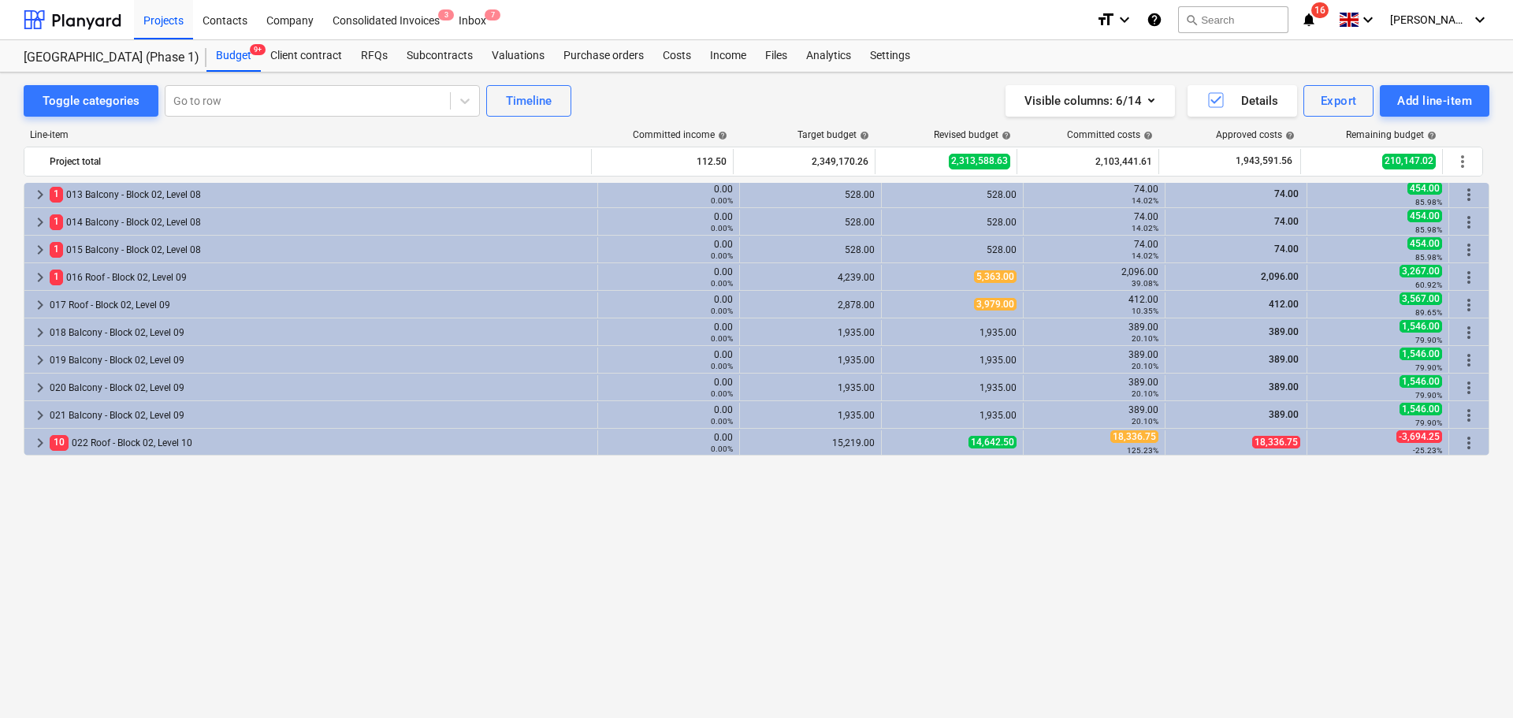
scroll to position [2754, 0]
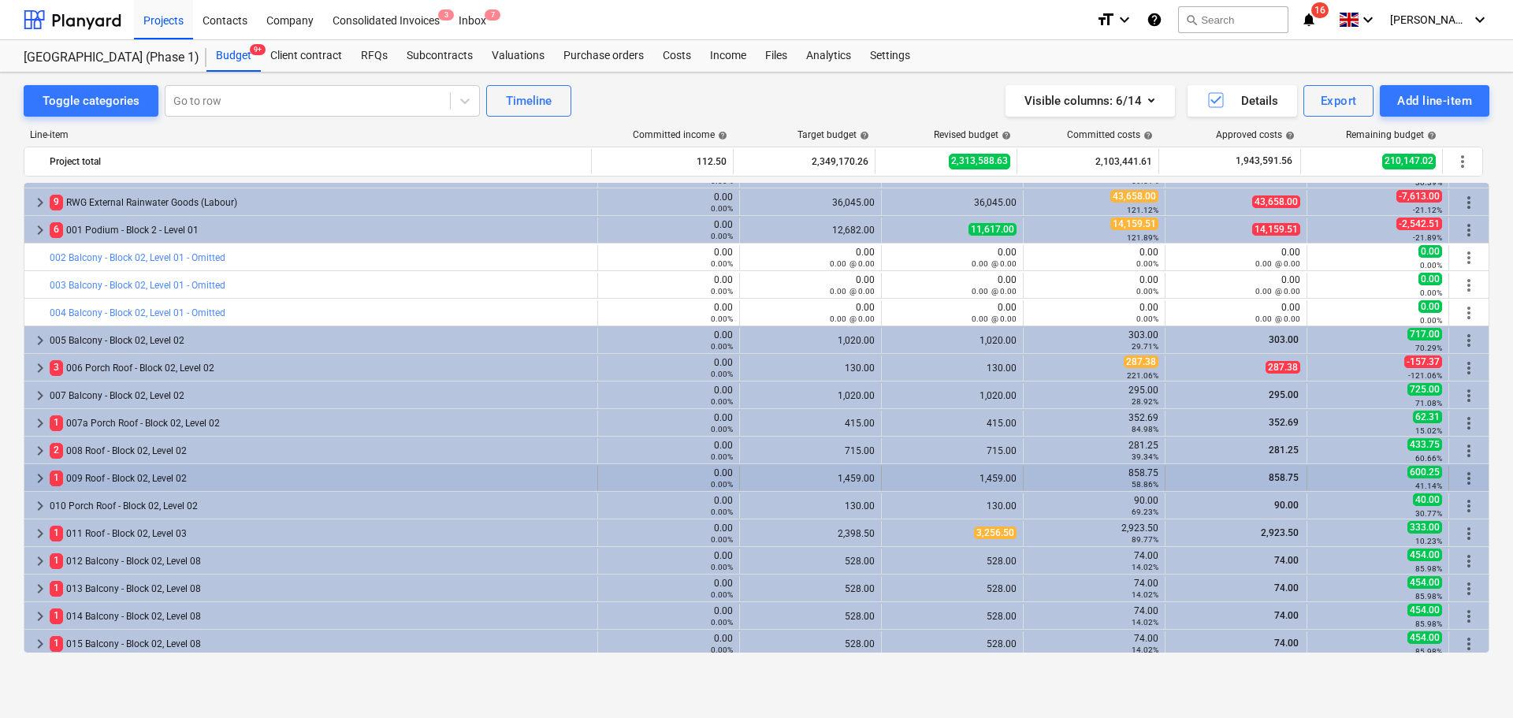
click at [121, 477] on div "1 009 Roof - Block 02, Level 02" at bounding box center [321, 478] width 542 height 25
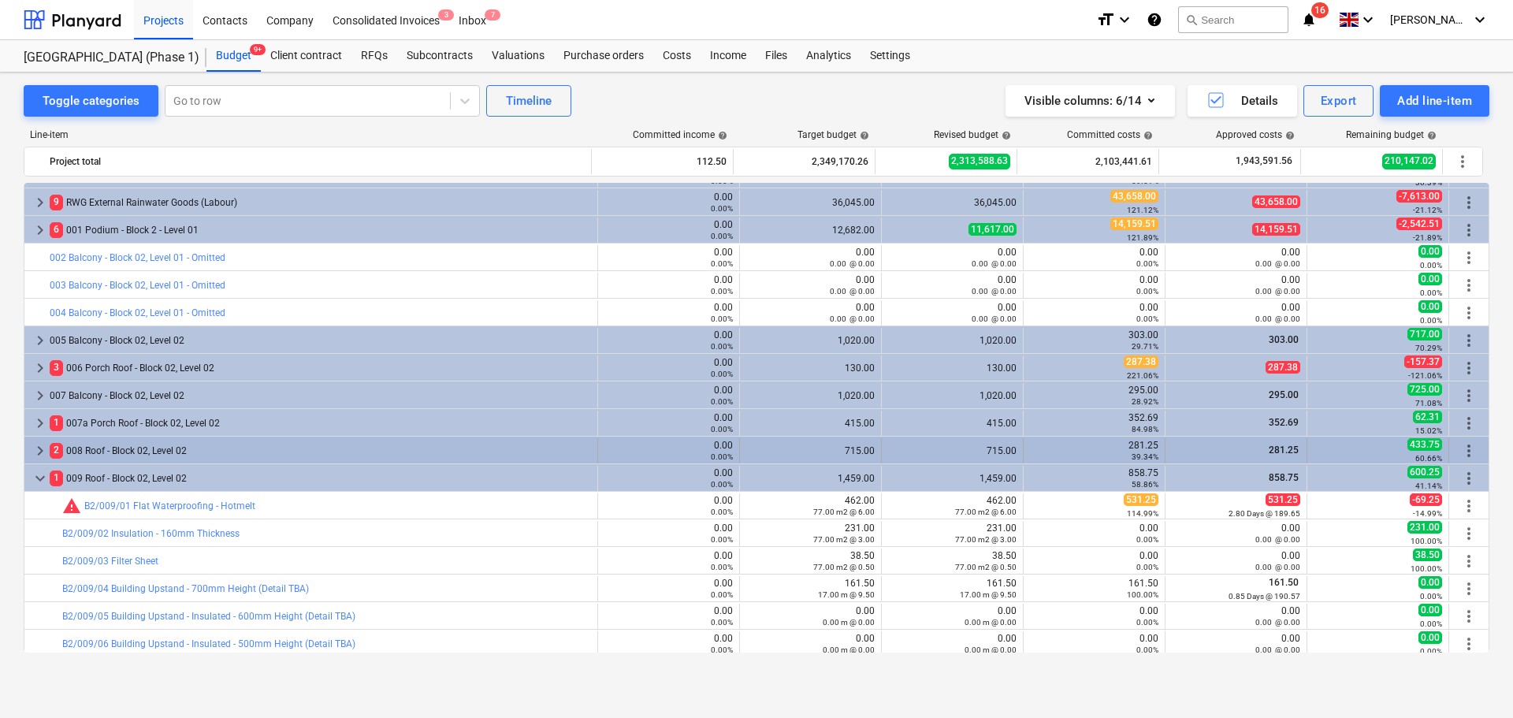
click at [136, 453] on div "2 008 Roof - Block 02, Level 02" at bounding box center [321, 450] width 542 height 25
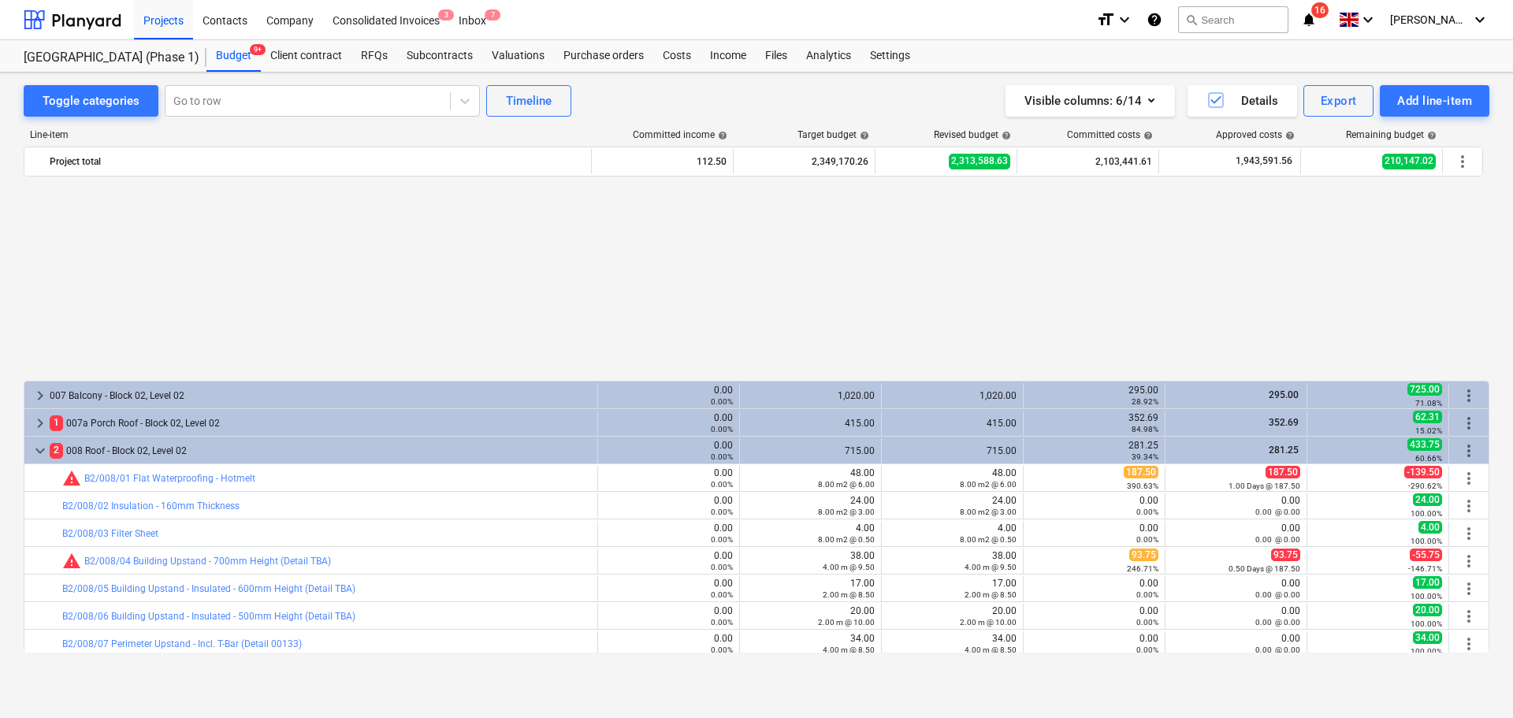
scroll to position [2991, 0]
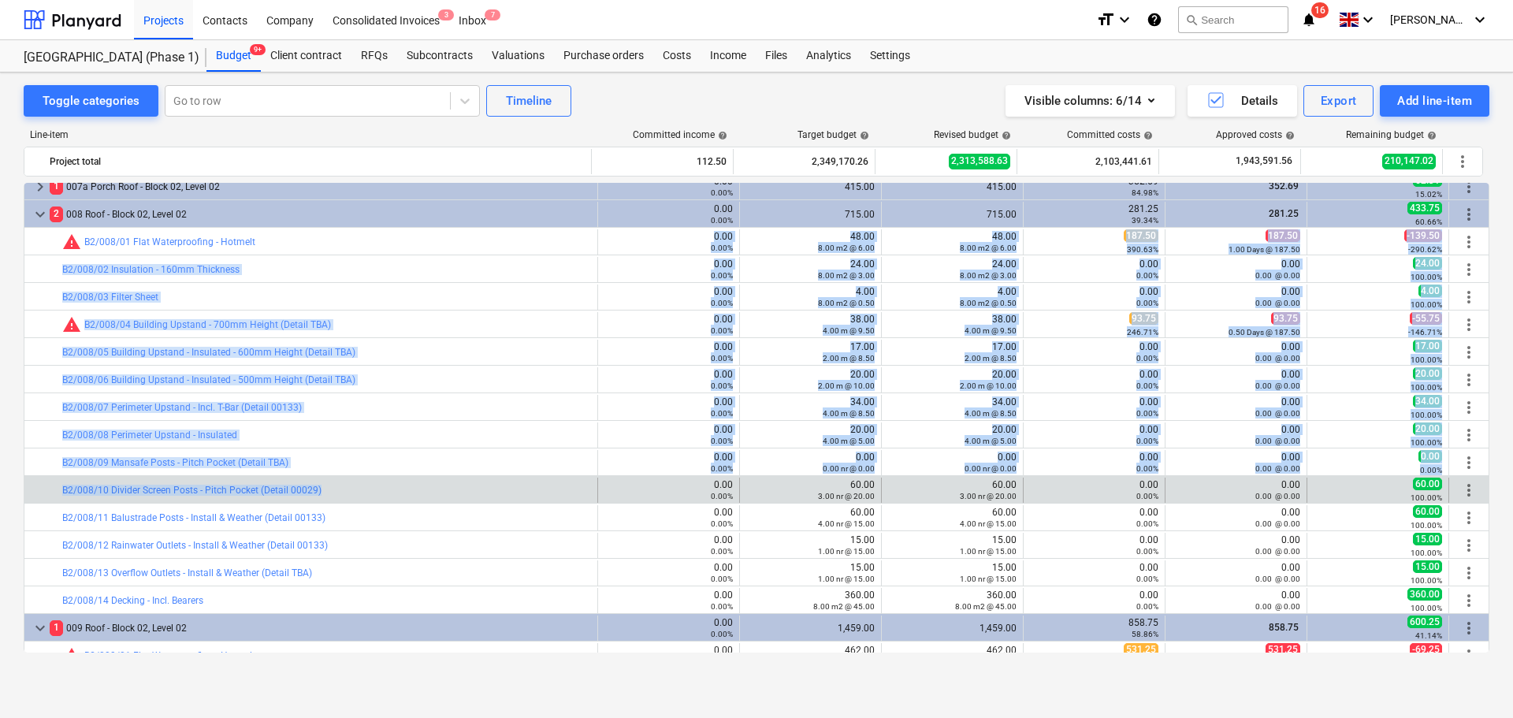
drag, startPoint x: 359, startPoint y: 253, endPoint x: 374, endPoint y: 482, distance: 229.8
click at [374, 482] on div "bar_chart B2/008/10 Divider Screen Posts - Pitch Pocket (Detail 00029)" at bounding box center [326, 490] width 529 height 25
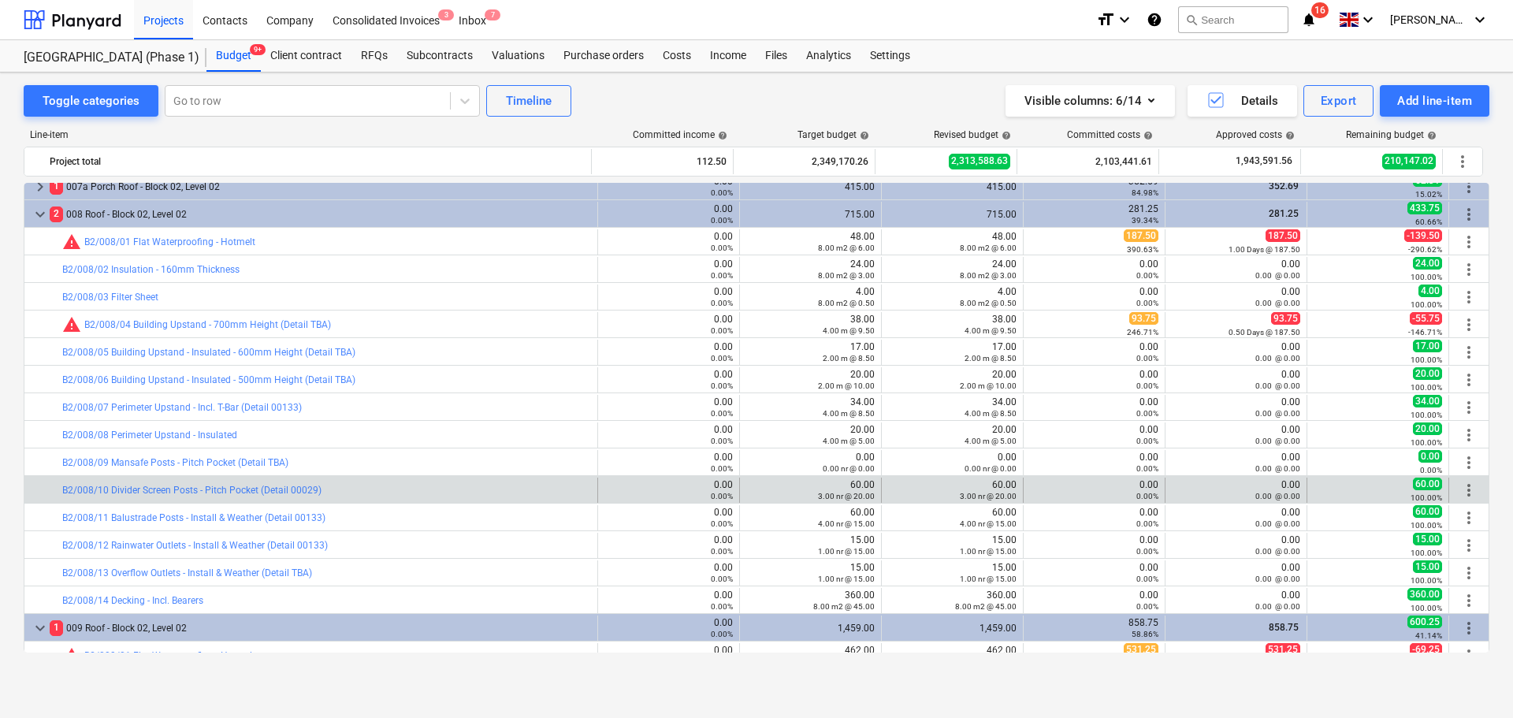
click at [374, 482] on div "bar_chart B2/008/10 Divider Screen Posts - Pitch Pocket (Detail 00029)" at bounding box center [326, 490] width 529 height 25
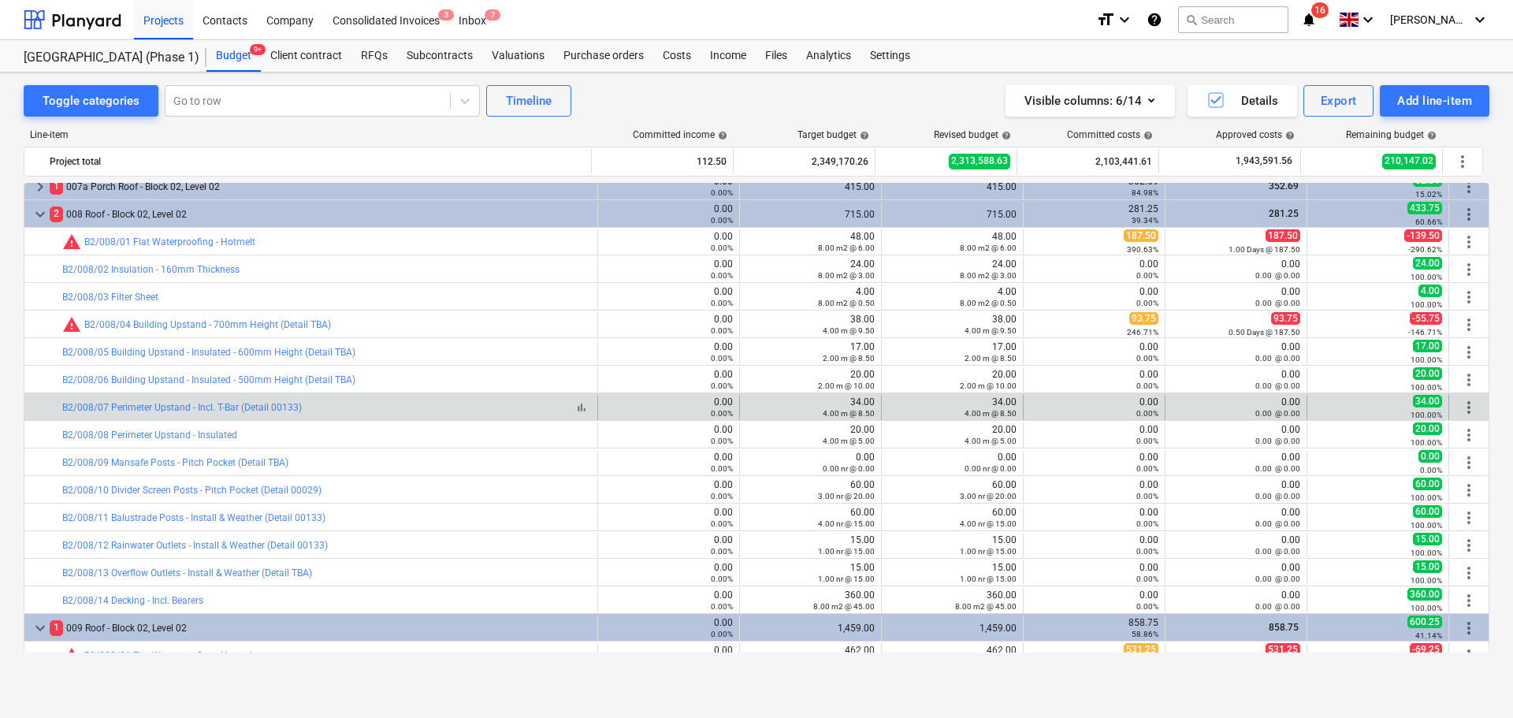
click at [400, 404] on div "bar_chart B2/008/07 Perimeter Upstand - Incl. T-Bar (Detail 00133)" at bounding box center [326, 407] width 529 height 11
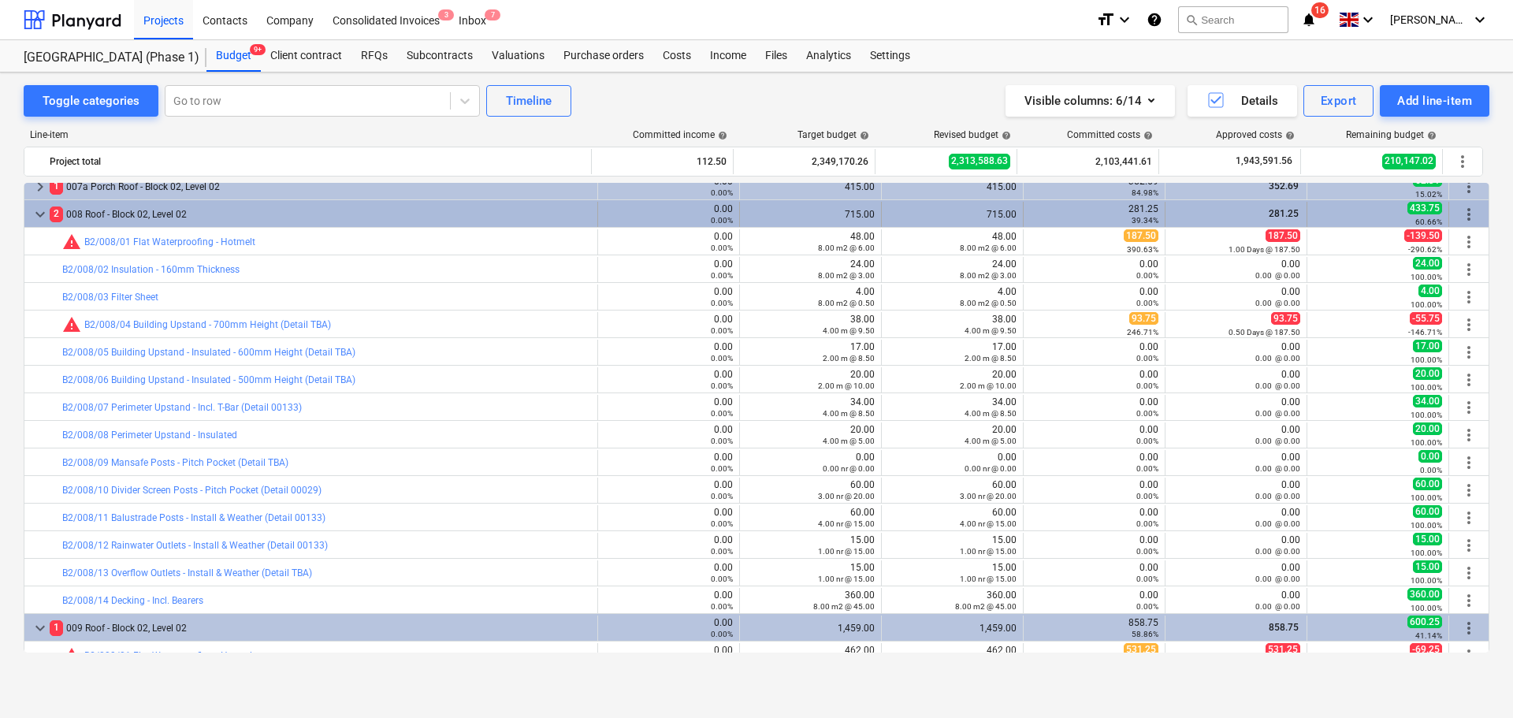
click at [342, 217] on div "2 008 Roof - Block 02, Level 02" at bounding box center [321, 214] width 542 height 25
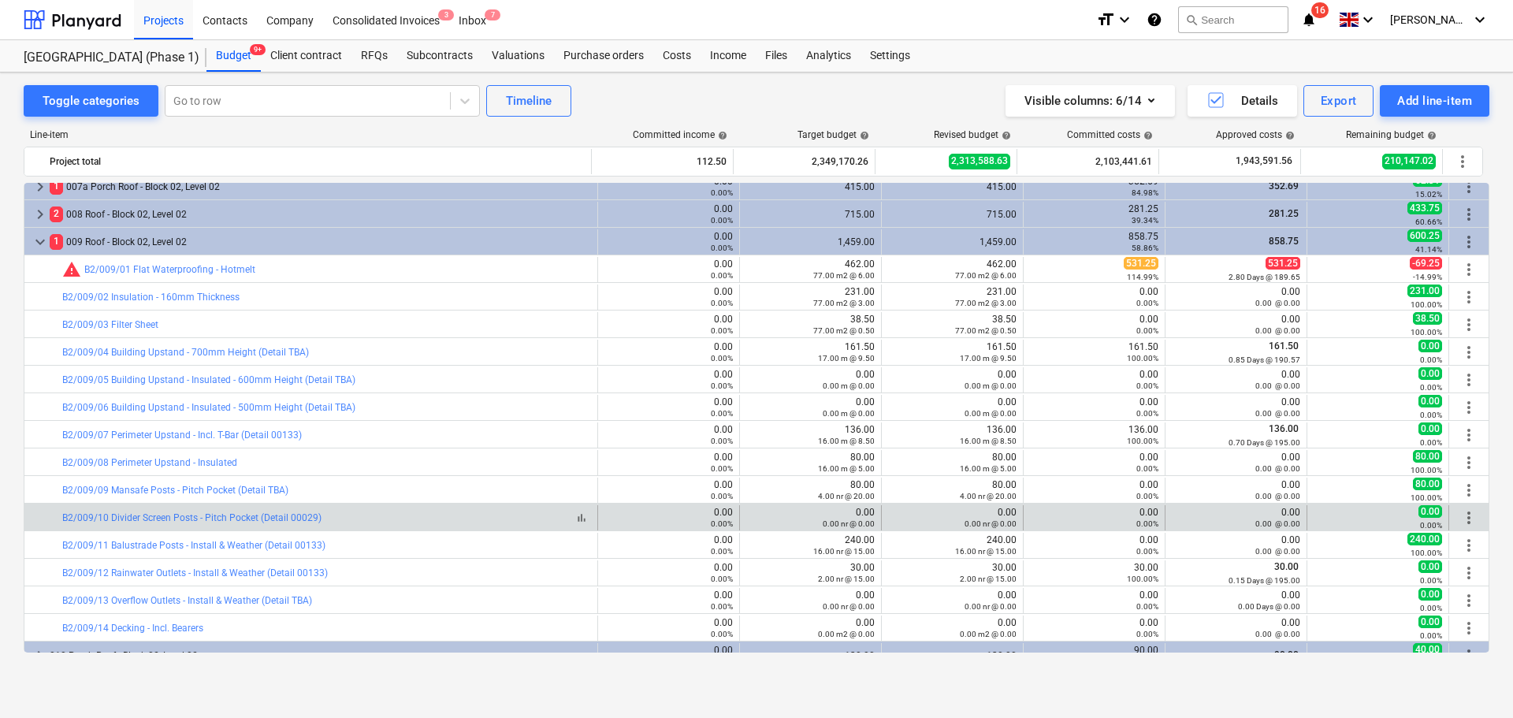
click at [349, 520] on div "bar_chart B2/009/10 Divider Screen Posts - Pitch Pocket (Detail 00029)" at bounding box center [326, 517] width 529 height 11
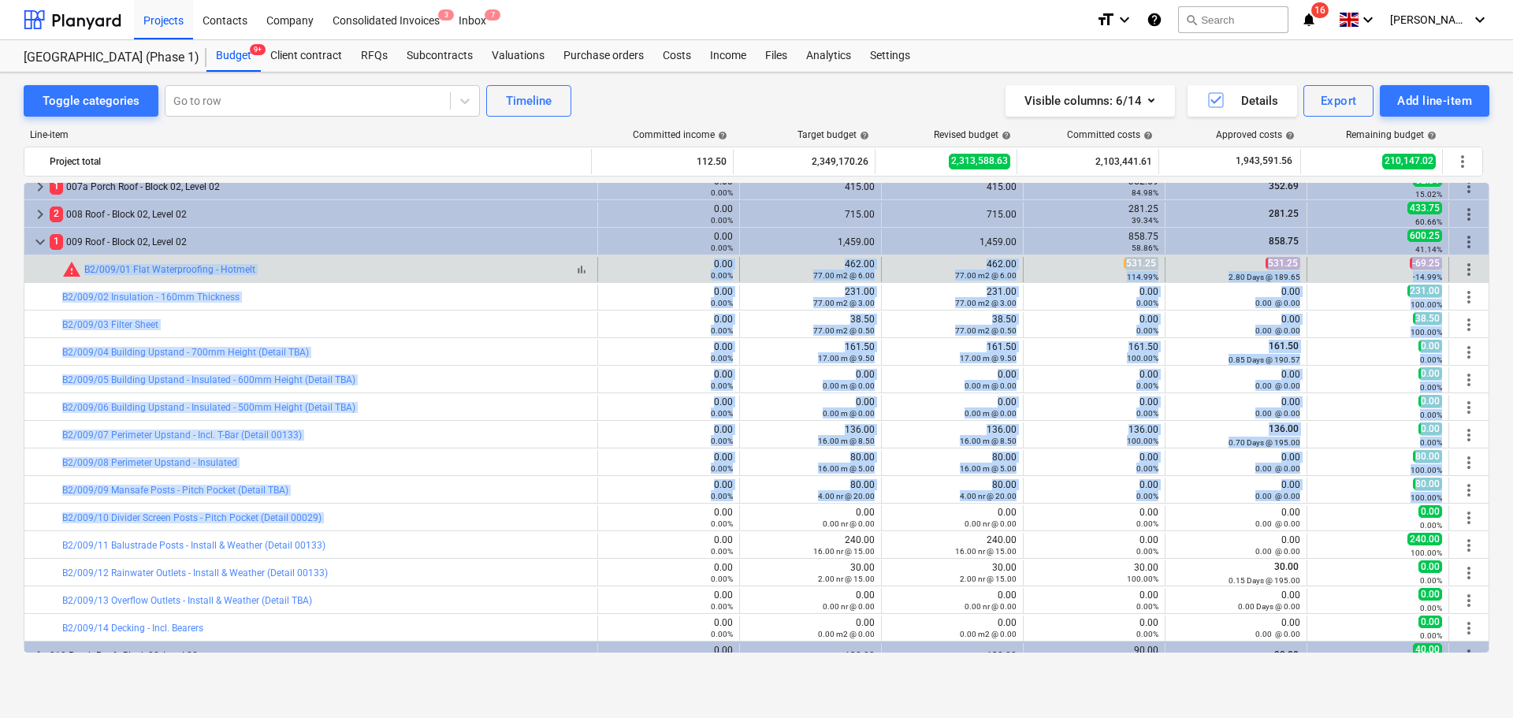
drag, startPoint x: 349, startPoint y: 520, endPoint x: 396, endPoint y: 268, distance: 256.5
click at [394, 275] on div "bar_chart warning M/92 Green Roof System & Associated Works (Area 072) 0.00 0.0…" at bounding box center [757, 709] width 1466 height 7035
click at [399, 263] on div "bar_chart warning B2/009/01 Flat Waterproofing - Hotmelt" at bounding box center [326, 269] width 529 height 19
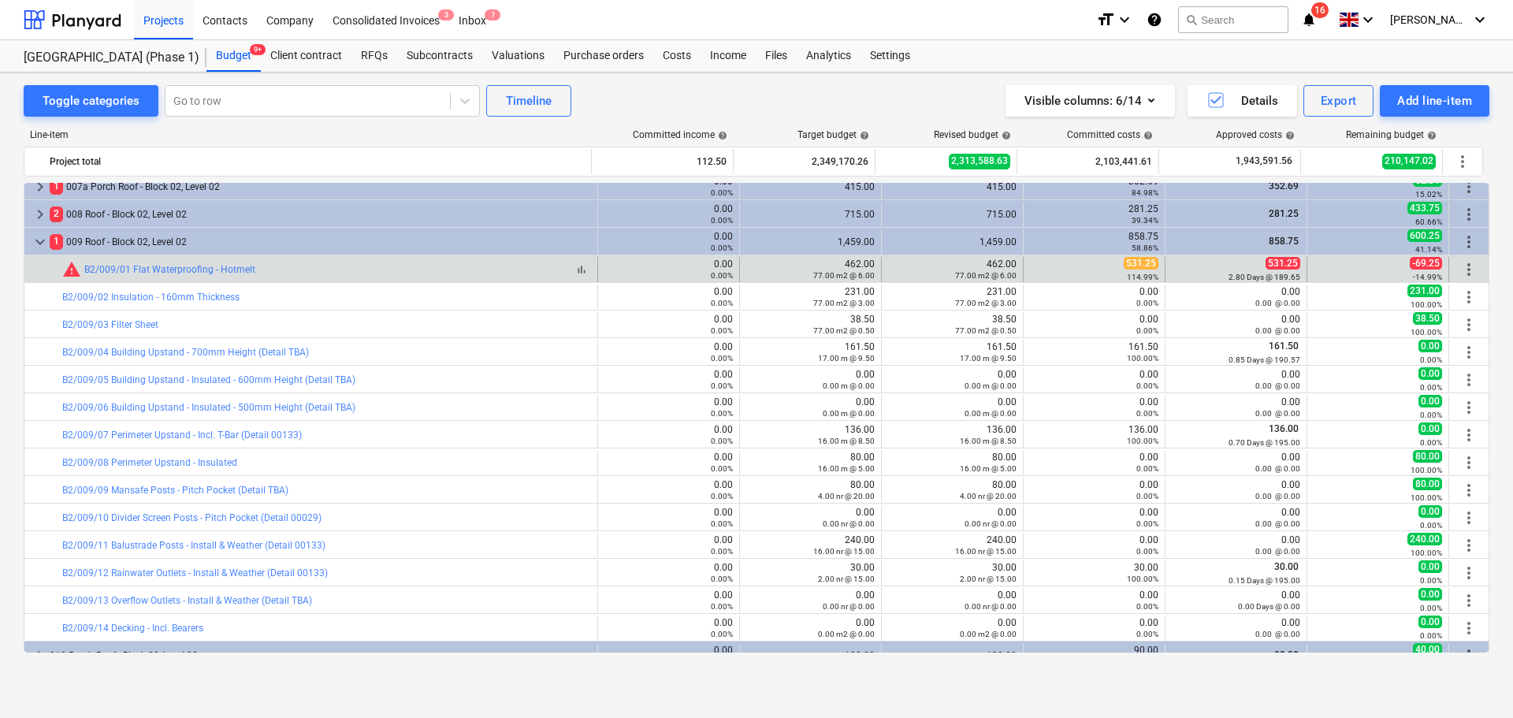
click at [399, 263] on div "bar_chart warning B2/009/01 Flat Waterproofing - Hotmelt" at bounding box center [326, 269] width 529 height 19
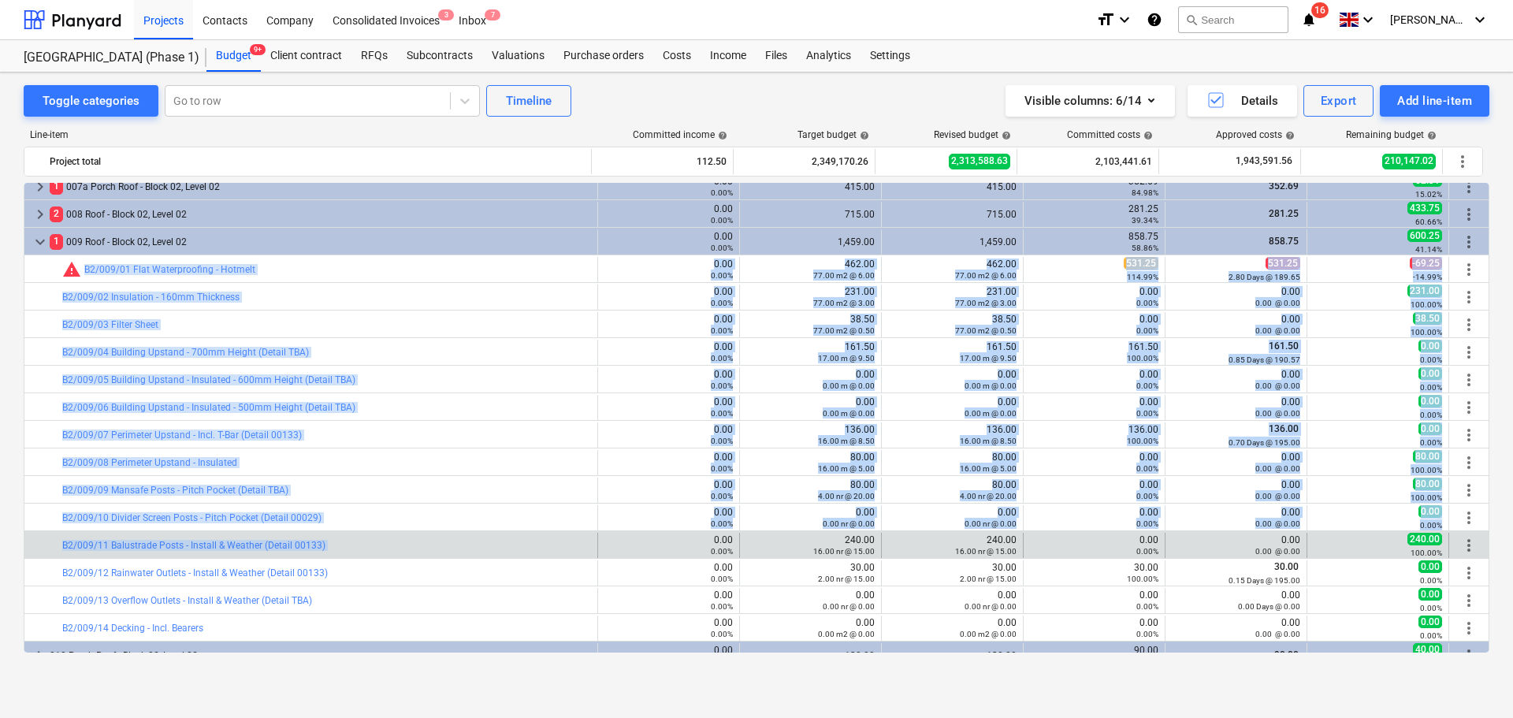
drag, startPoint x: 399, startPoint y: 263, endPoint x: 383, endPoint y: 531, distance: 268.5
click at [383, 531] on div "bar_chart warning M/92 Green Roof System & Associated Works (Area 072) 0.00 0.0…" at bounding box center [757, 709] width 1466 height 7035
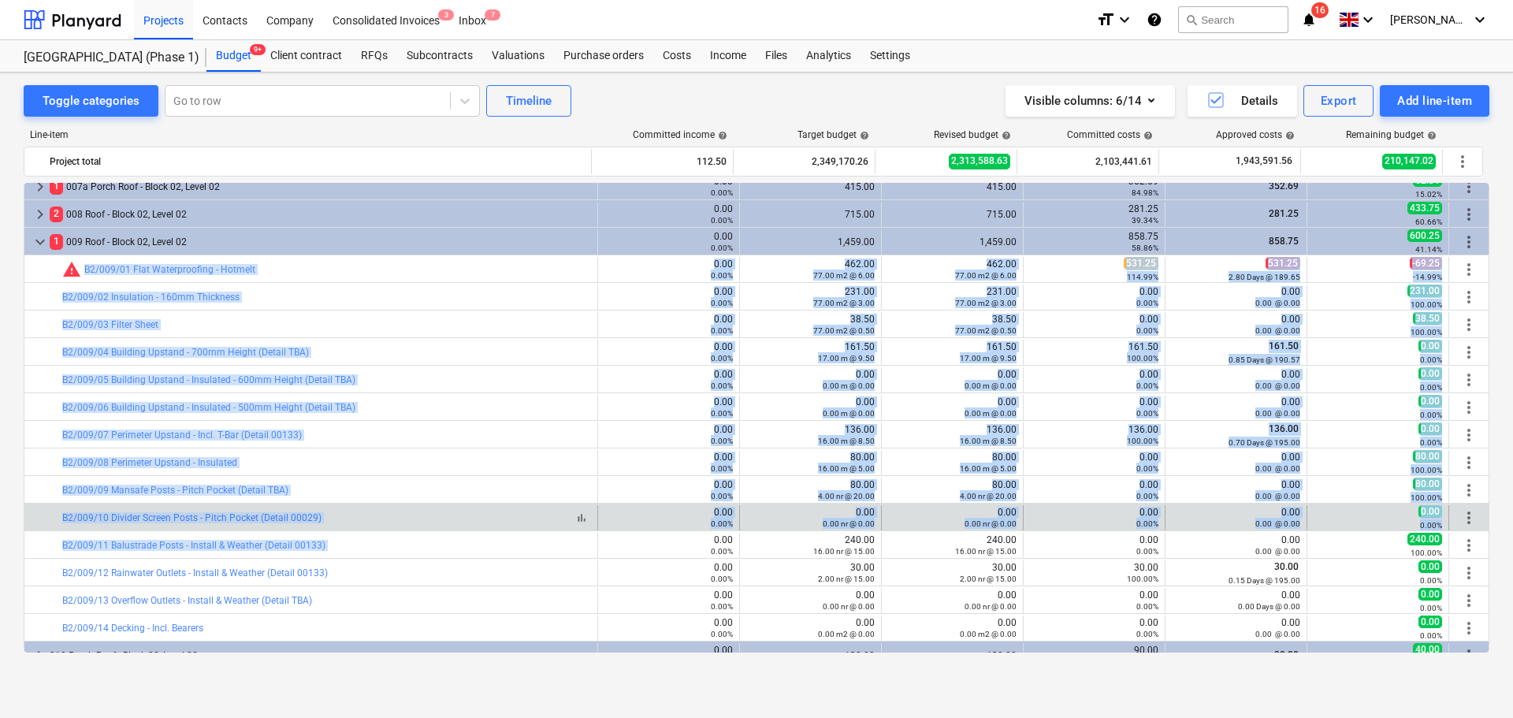
click at [385, 516] on div "bar_chart B2/009/10 Divider Screen Posts - Pitch Pocket (Detail 00029)" at bounding box center [326, 517] width 529 height 11
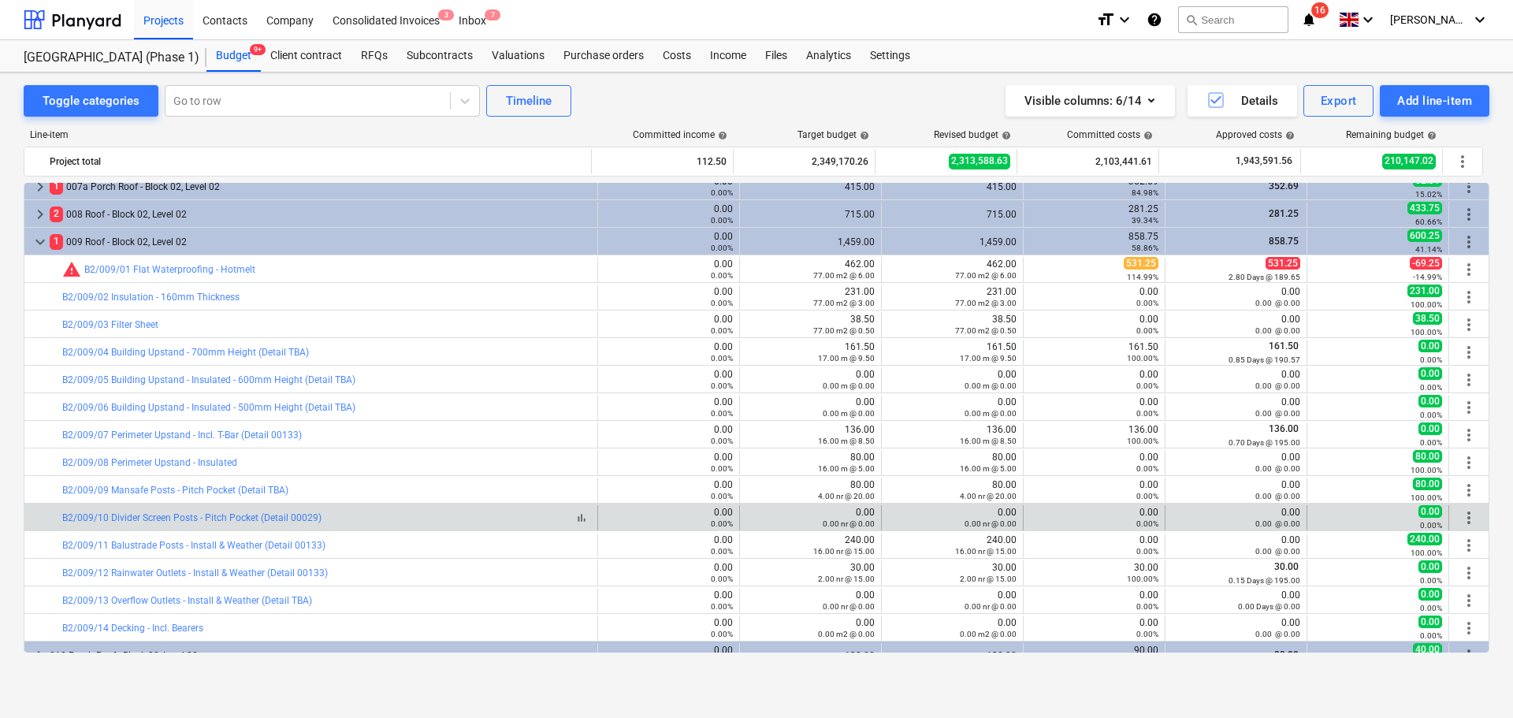
click at [385, 516] on div "bar_chart B2/009/10 Divider Screen Posts - Pitch Pocket (Detail 00029)" at bounding box center [326, 517] width 529 height 11
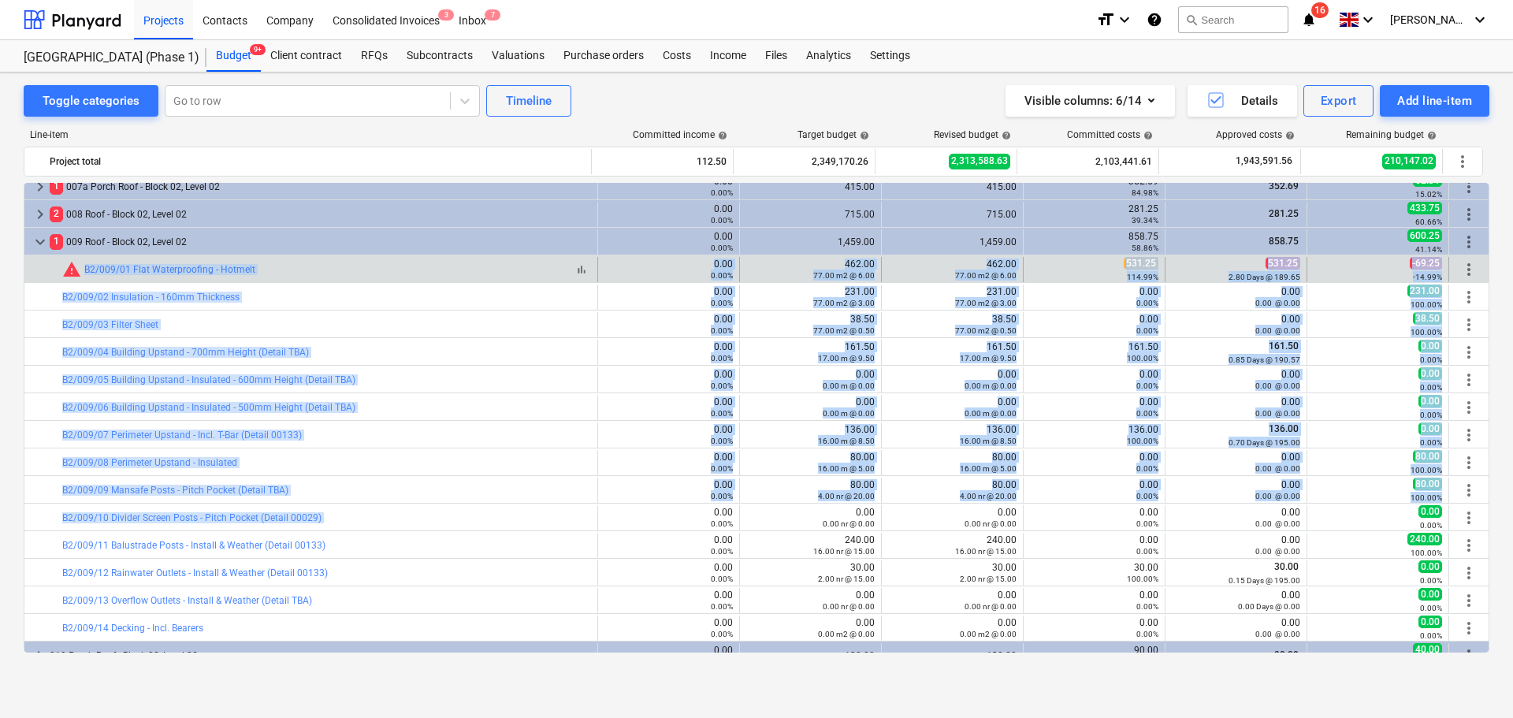
drag, startPoint x: 385, startPoint y: 516, endPoint x: 436, endPoint y: 268, distance: 253.5
click at [435, 274] on div "bar_chart warning M/92 Green Roof System & Associated Works (Area 072) 0.00 0.0…" at bounding box center [757, 709] width 1466 height 7035
click at [436, 268] on div "bar_chart warning B2/009/01 Flat Waterproofing - Hotmelt" at bounding box center [326, 269] width 529 height 19
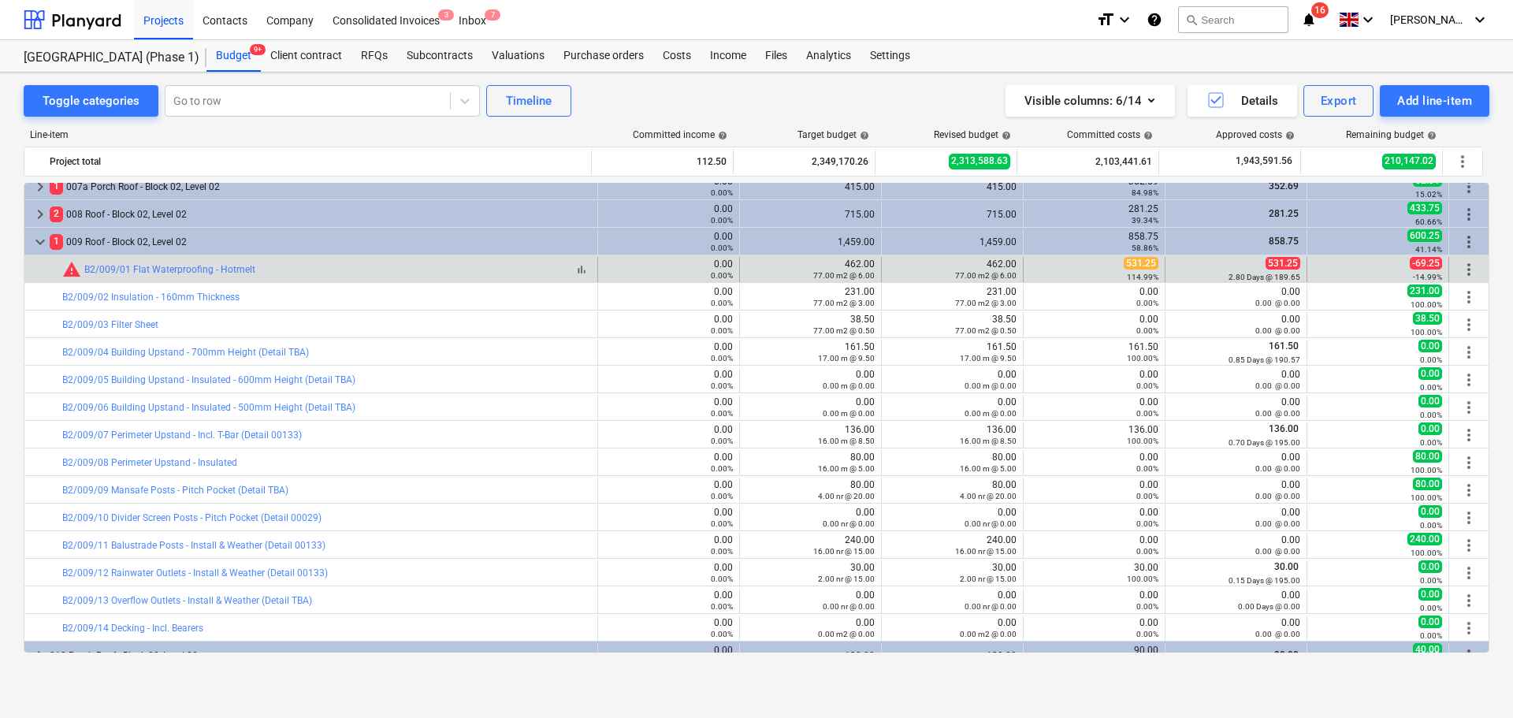
click at [436, 268] on div "bar_chart warning B2/009/01 Flat Waterproofing - Hotmelt" at bounding box center [326, 269] width 529 height 19
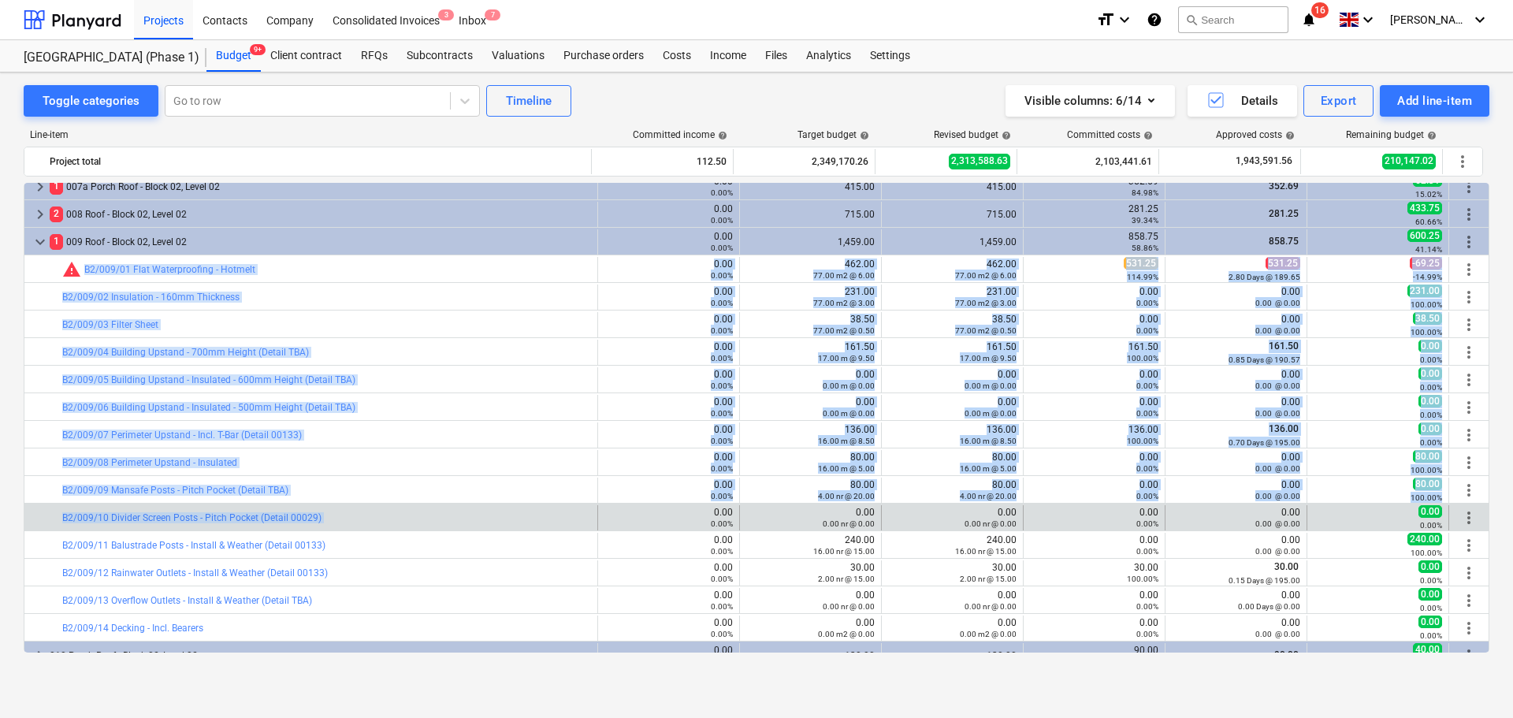
drag, startPoint x: 436, startPoint y: 268, endPoint x: 415, endPoint y: 512, distance: 244.5
click at [415, 512] on div "bar_chart warning M/92 Green Roof System & Associated Works (Area 072) 0.00 0.0…" at bounding box center [757, 709] width 1466 height 7035
click at [415, 512] on div "bar_chart B2/009/10 Divider Screen Posts - Pitch Pocket (Detail 00029)" at bounding box center [326, 517] width 529 height 25
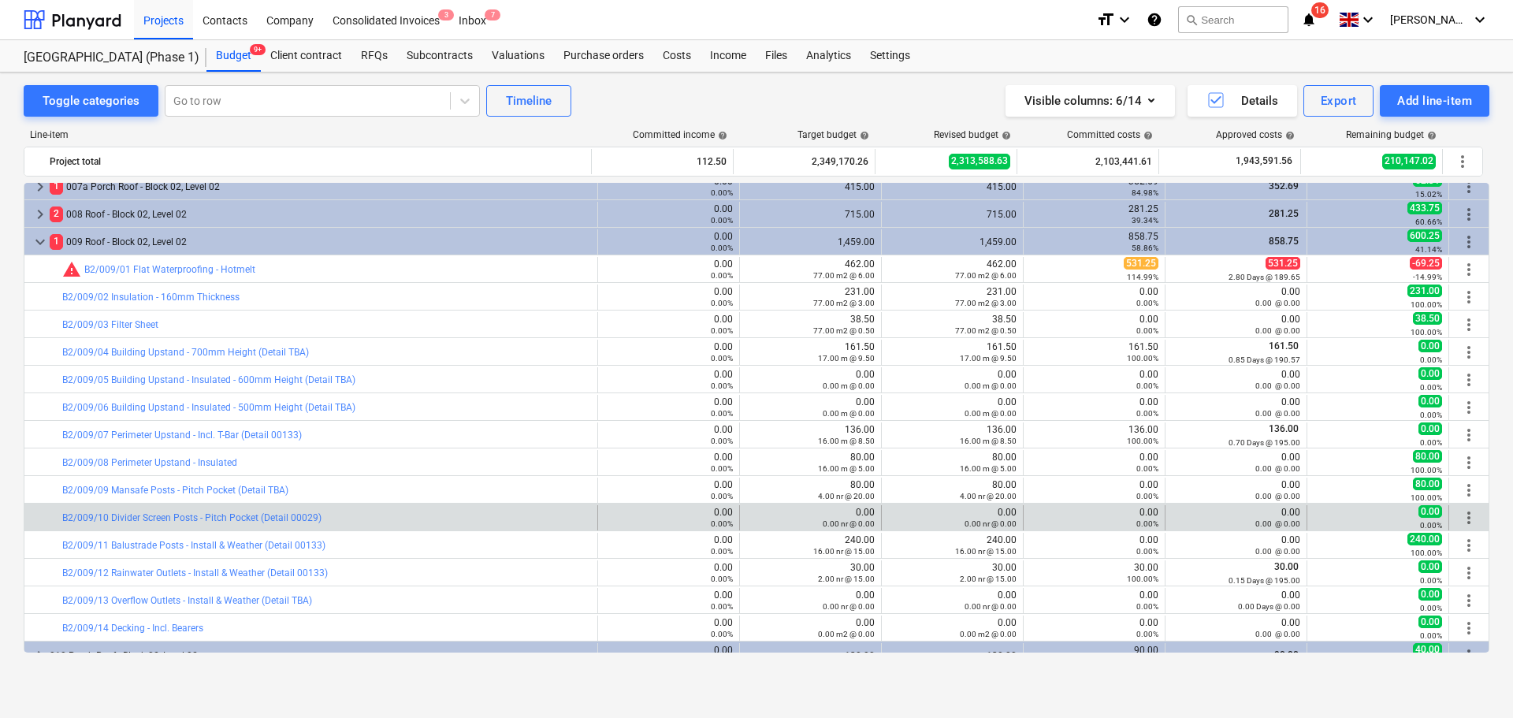
click at [415, 512] on div "bar_chart B2/009/10 Divider Screen Posts - Pitch Pocket (Detail 00029)" at bounding box center [326, 517] width 529 height 25
drag, startPoint x: 415, startPoint y: 512, endPoint x: 1260, endPoint y: 521, distance: 845.8
click at [1260, 521] on div "bar_chart B2/009/10 Divider Screen Posts - Pitch Pocket (Detail 00029) 0.00 0.0…" at bounding box center [756, 517] width 1465 height 25
click at [1260, 521] on small "0.00 @ 0.00" at bounding box center [1278, 523] width 45 height 9
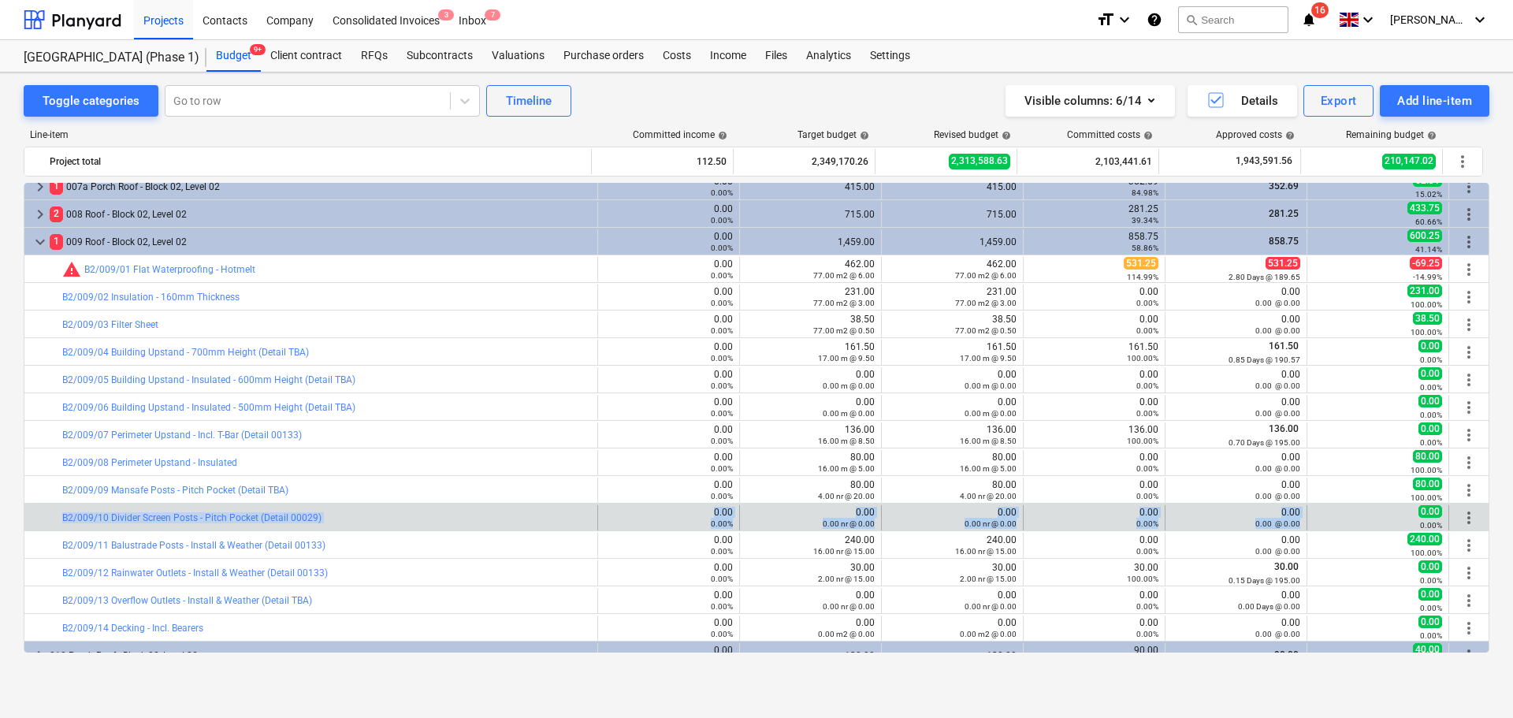
drag, startPoint x: 1260, startPoint y: 521, endPoint x: 385, endPoint y: 524, distance: 875.7
click at [385, 524] on div "bar_chart B2/009/10 Divider Screen Posts - Pitch Pocket (Detail 00029) 0.00 0.0…" at bounding box center [756, 517] width 1465 height 25
click at [383, 524] on div "bar_chart B2/009/10 Divider Screen Posts - Pitch Pocket (Detail 00029)" at bounding box center [326, 517] width 529 height 25
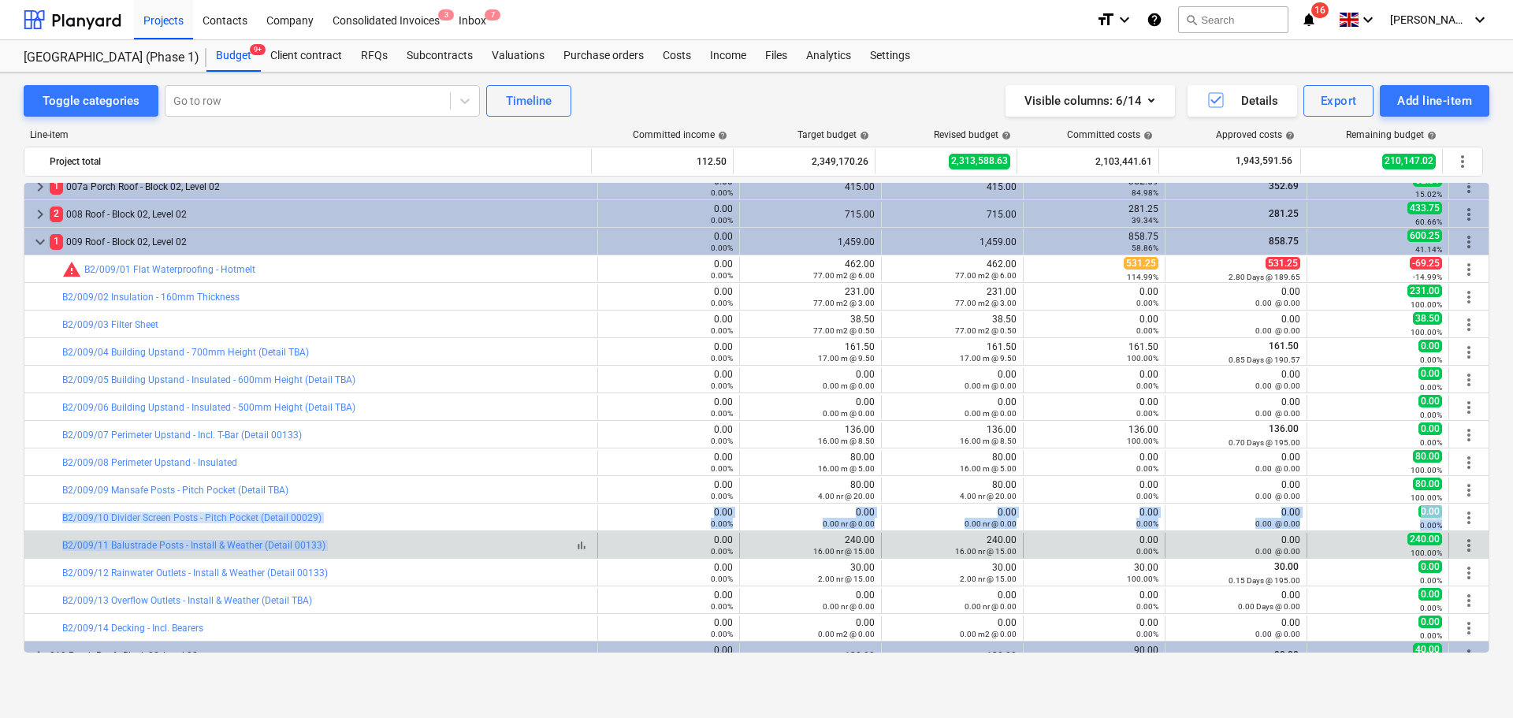
drag, startPoint x: 383, startPoint y: 524, endPoint x: 390, endPoint y: 541, distance: 18.0
click at [390, 541] on div "bar_chart warning M/92 Green Roof System & Associated Works (Area 072) 0.00 0.0…" at bounding box center [757, 709] width 1466 height 7035
click at [390, 542] on div "bar_chart B2/009/11 Balustrade Posts - Install & Weather (Detail 00133)" at bounding box center [326, 545] width 529 height 11
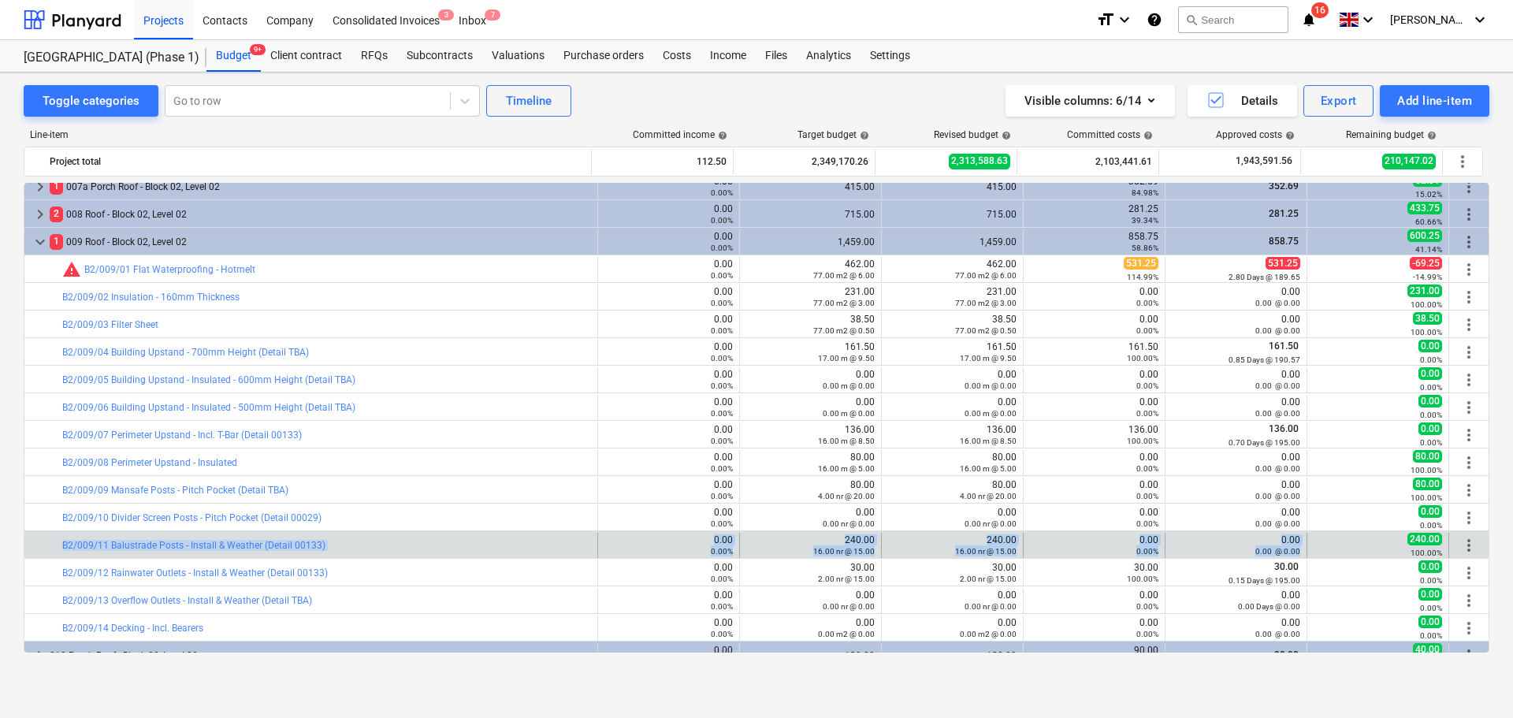
drag, startPoint x: 390, startPoint y: 542, endPoint x: 1235, endPoint y: 555, distance: 845.1
click at [1235, 555] on div "bar_chart B2/009/11 Balustrade Posts - Install & Weather (Detail 00133) 0.00 0.…" at bounding box center [756, 545] width 1465 height 25
click at [1235, 555] on div "0.00 @ 0.00" at bounding box center [1236, 550] width 128 height 11
drag, startPoint x: 1235, startPoint y: 555, endPoint x: 381, endPoint y: 549, distance: 854.5
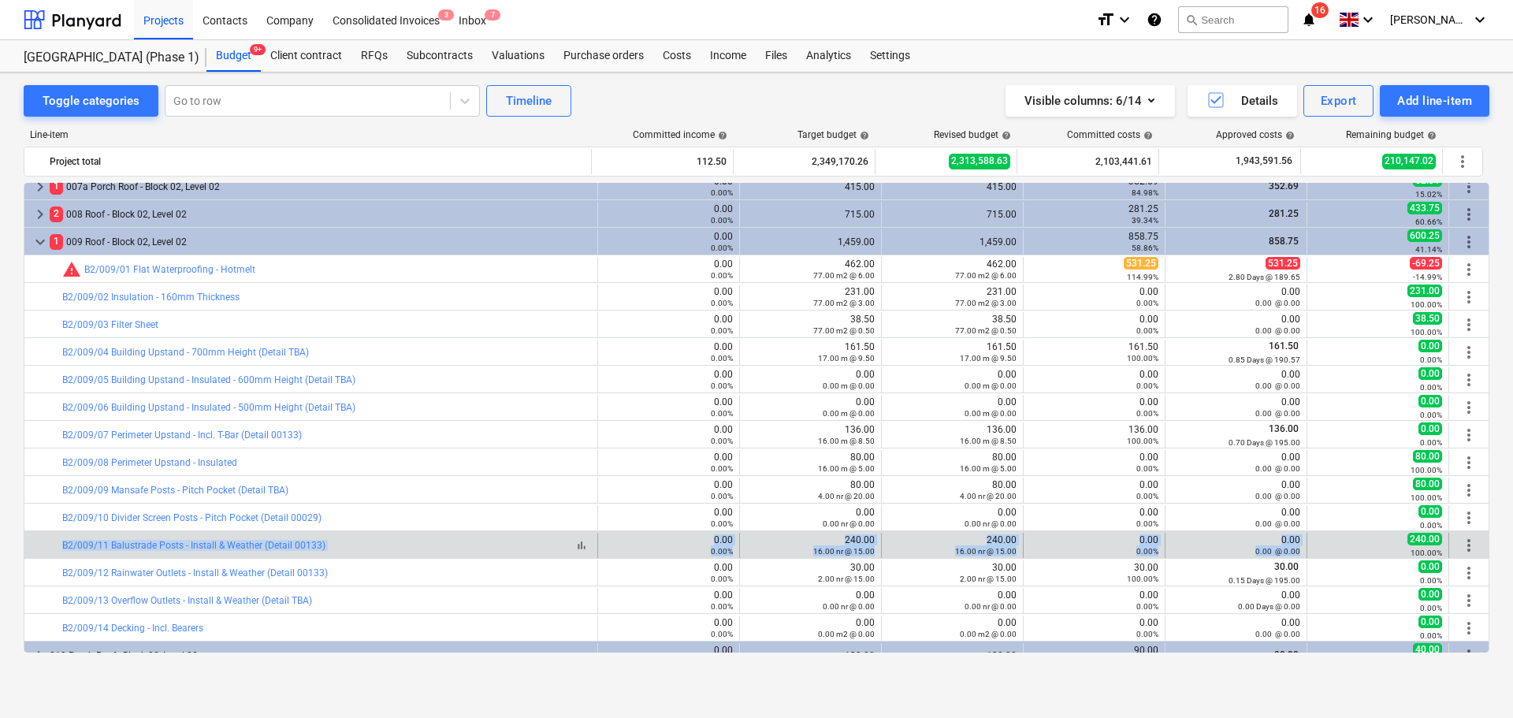
click at [383, 553] on div "bar_chart B2/009/11 Balustrade Posts - Install & Weather (Detail 00133) 0.00 0.…" at bounding box center [756, 545] width 1465 height 25
click at [381, 549] on div "bar_chart B2/009/11 Balustrade Posts - Install & Weather (Detail 00133)" at bounding box center [326, 545] width 529 height 11
drag, startPoint x: 381, startPoint y: 549, endPoint x: 1279, endPoint y: 548, distance: 897.8
click at [1282, 545] on div "bar_chart B2/009/11 Balustrade Posts - Install & Weather (Detail 00133) 0.00 0.…" at bounding box center [756, 545] width 1465 height 25
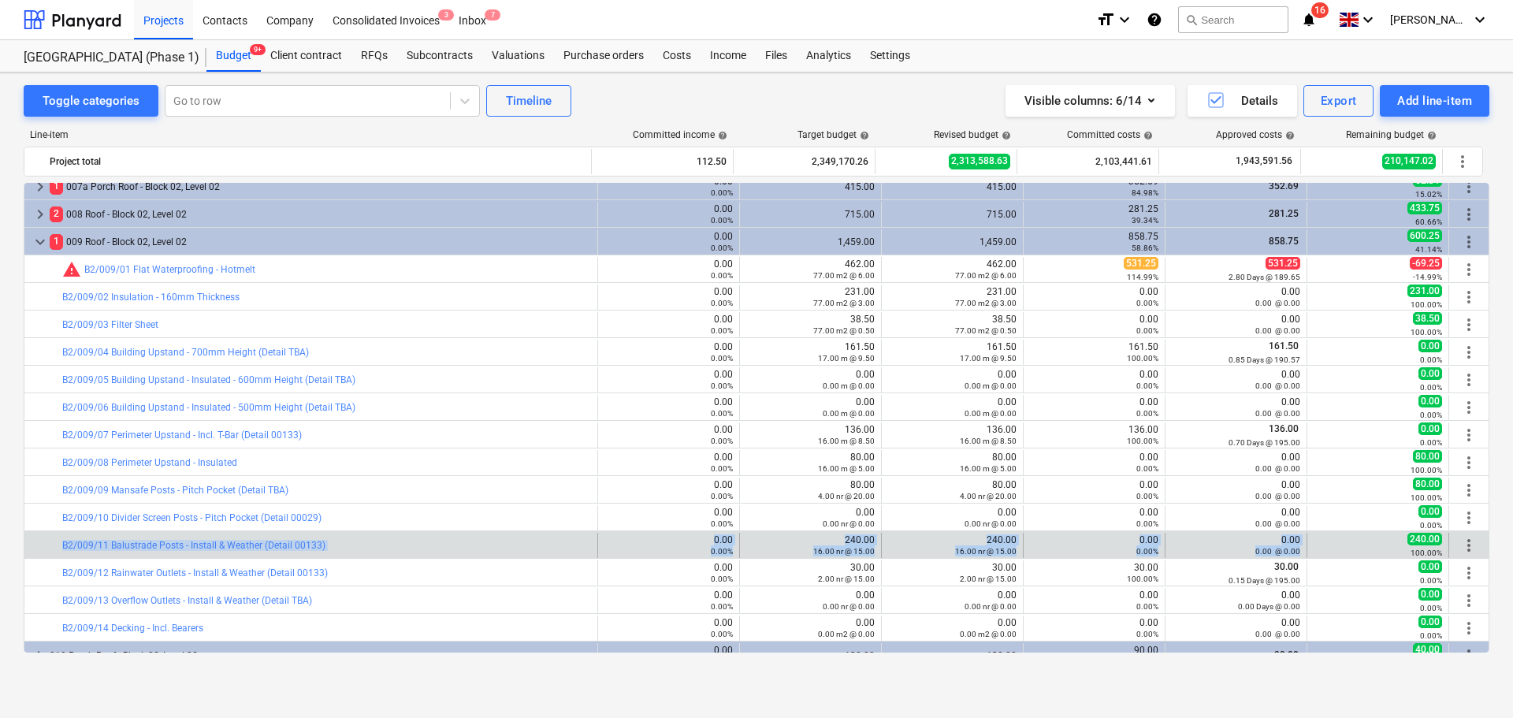
click at [1274, 551] on small "0.00 @ 0.00" at bounding box center [1278, 551] width 45 height 9
drag, startPoint x: 1274, startPoint y: 551, endPoint x: 483, endPoint y: 545, distance: 790.6
click at [485, 546] on div "bar_chart B2/009/11 Balustrade Posts - Install & Weather (Detail 00133) 0.00 0.…" at bounding box center [756, 545] width 1465 height 25
click at [483, 545] on div "bar_chart B2/009/11 Balustrade Posts - Install & Weather (Detail 00133)" at bounding box center [326, 545] width 529 height 11
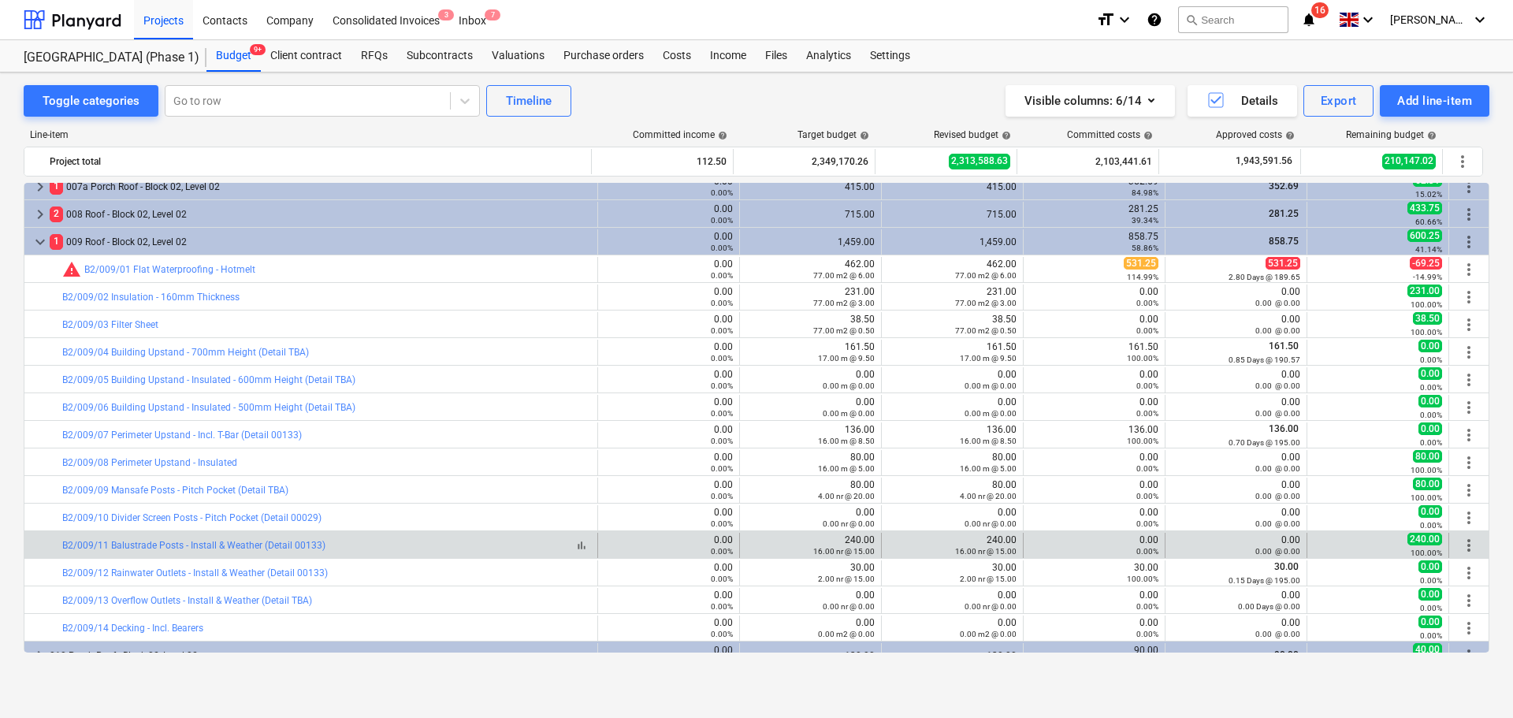
click at [483, 545] on div "bar_chart B2/009/11 Balustrade Posts - Install & Weather (Detail 00133)" at bounding box center [326, 545] width 529 height 11
drag, startPoint x: 483, startPoint y: 545, endPoint x: 1254, endPoint y: 553, distance: 770.9
click at [1254, 553] on div "bar_chart B2/009/11 Balustrade Posts - Install & Weather (Detail 00133) 0.00 0.…" at bounding box center [756, 545] width 1465 height 25
click at [1256, 553] on small "0.00 @ 0.00" at bounding box center [1278, 551] width 45 height 9
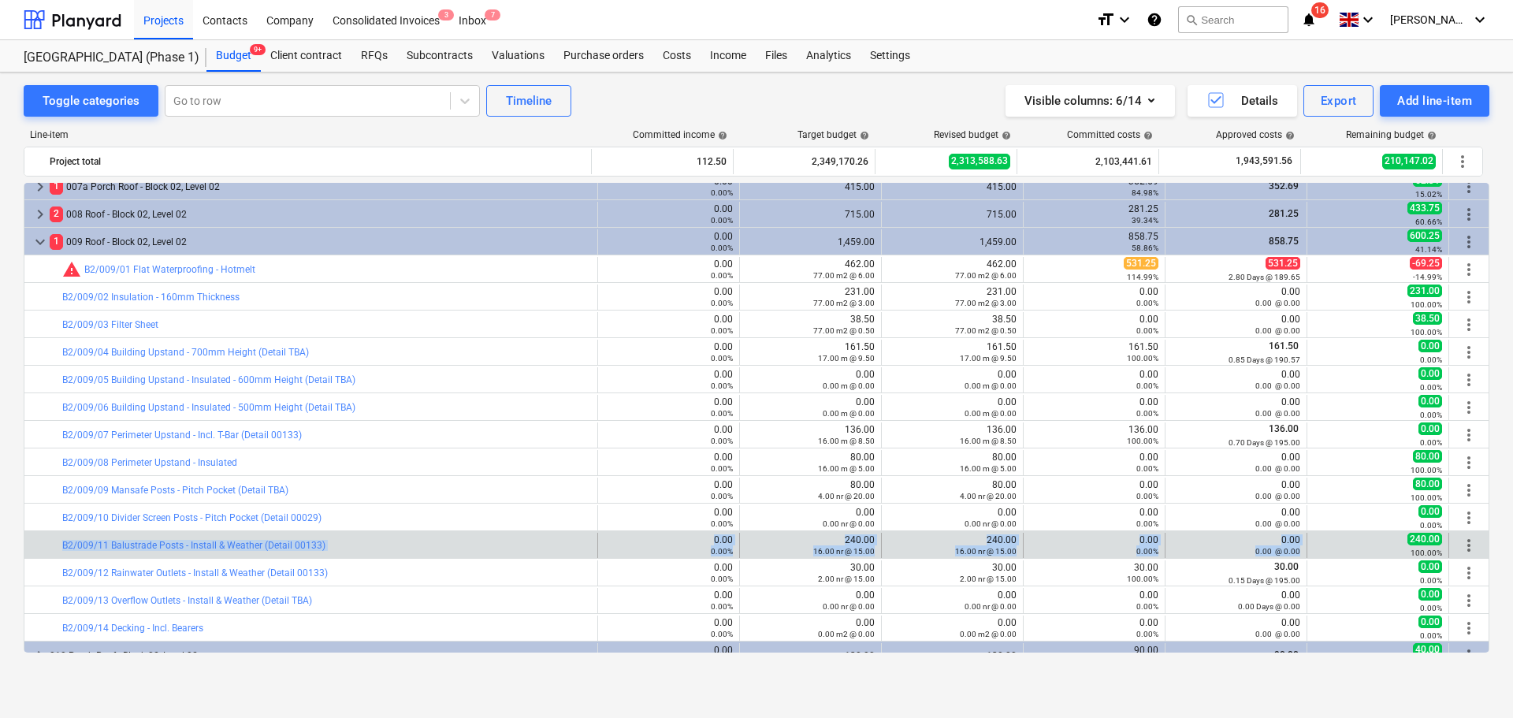
drag, startPoint x: 1254, startPoint y: 553, endPoint x: 45, endPoint y: 539, distance: 1209.2
click at [45, 539] on div "bar_chart B2/009/11 Balustrade Posts - Install & Weather (Detail 00133) 0.00 0.…" at bounding box center [756, 545] width 1465 height 25
click at [34, 541] on div at bounding box center [37, 545] width 13 height 25
drag, startPoint x: 34, startPoint y: 541, endPoint x: 1250, endPoint y: 546, distance: 1216.3
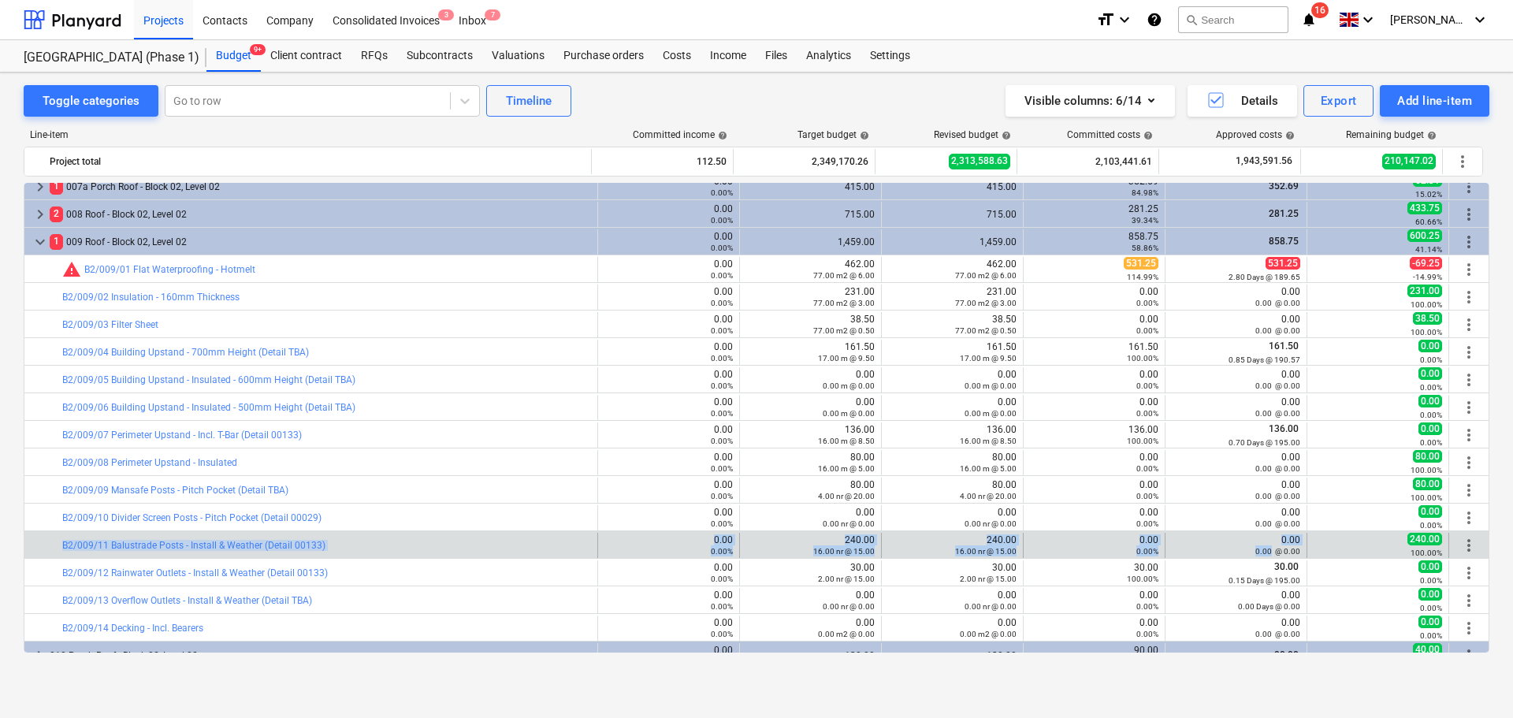
click at [1249, 546] on div "bar_chart B2/009/11 Balustrade Posts - Install & Weather (Detail 00133) 0.00 0.…" at bounding box center [756, 545] width 1465 height 25
click at [1256, 547] on small "0.00 @ 0.00" at bounding box center [1278, 551] width 45 height 9
drag, startPoint x: 1253, startPoint y: 546, endPoint x: 32, endPoint y: 547, distance: 1221.0
click at [33, 547] on div "bar_chart B2/009/11 Balustrade Posts - Install & Weather (Detail 00133) 0.00 0.…" at bounding box center [756, 545] width 1465 height 25
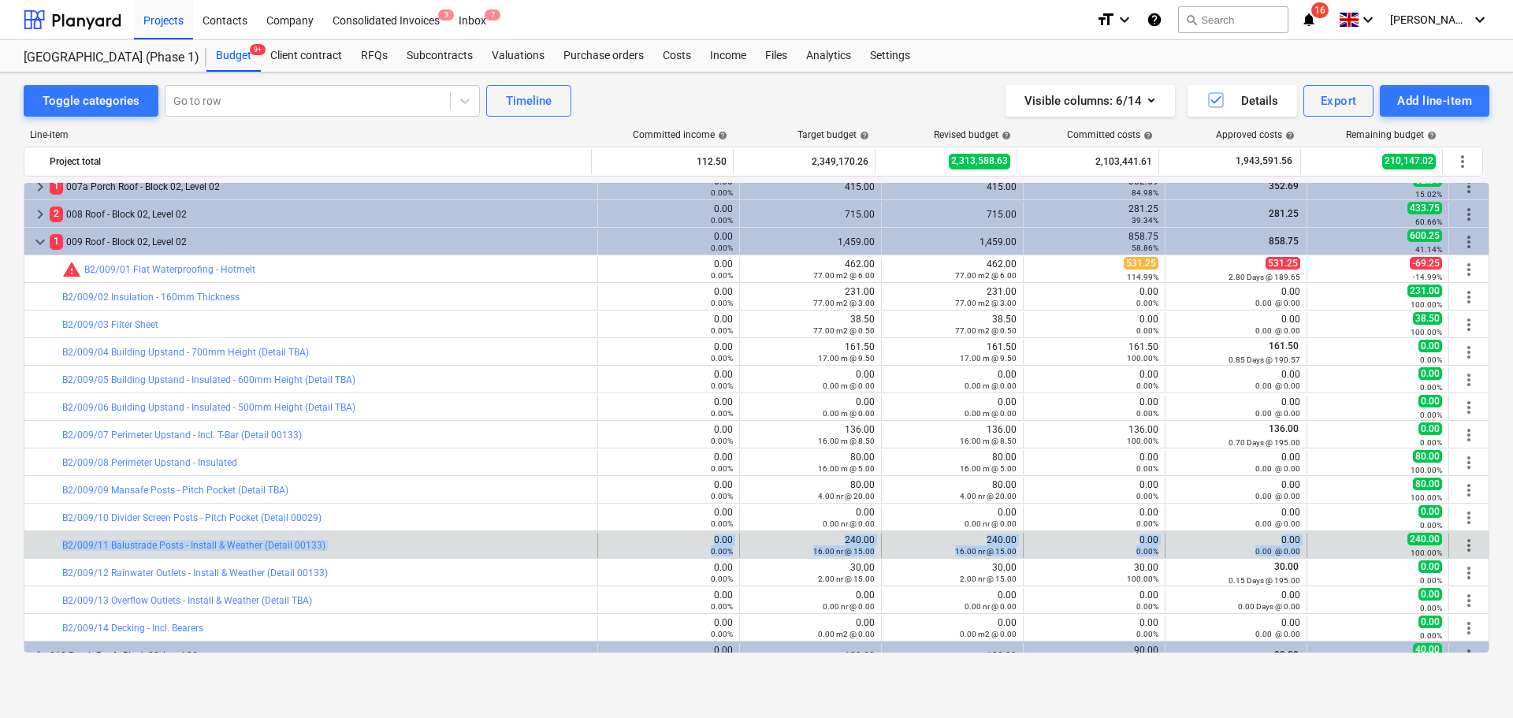
click at [39, 537] on div at bounding box center [37, 545] width 13 height 25
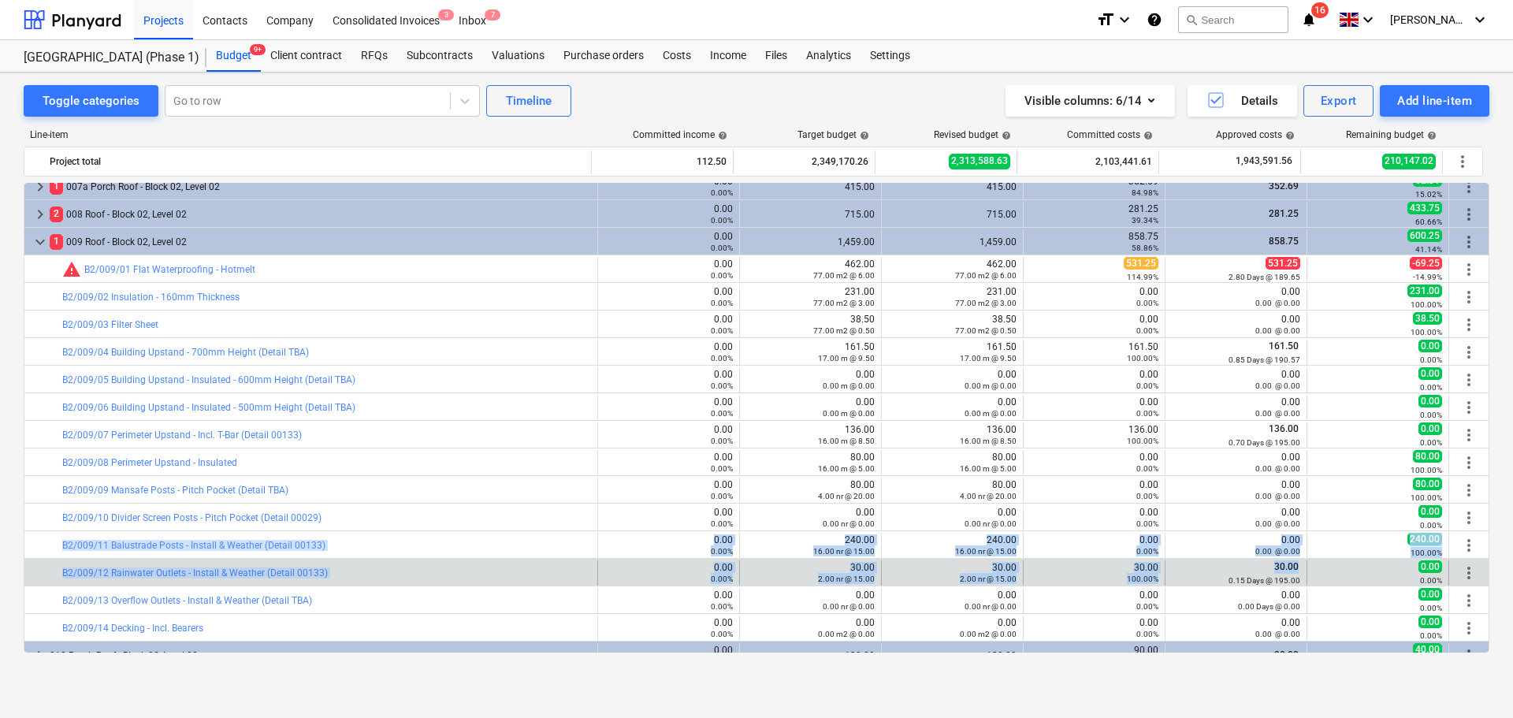
drag, startPoint x: 39, startPoint y: 537, endPoint x: 1285, endPoint y: 562, distance: 1245.7
click at [1285, 562] on div "bar_chart warning M/92 Green Roof System & Associated Works (Area 072) 0.00 0.0…" at bounding box center [757, 709] width 1466 height 7035
click at [1285, 561] on span "30.00" at bounding box center [1287, 566] width 28 height 11
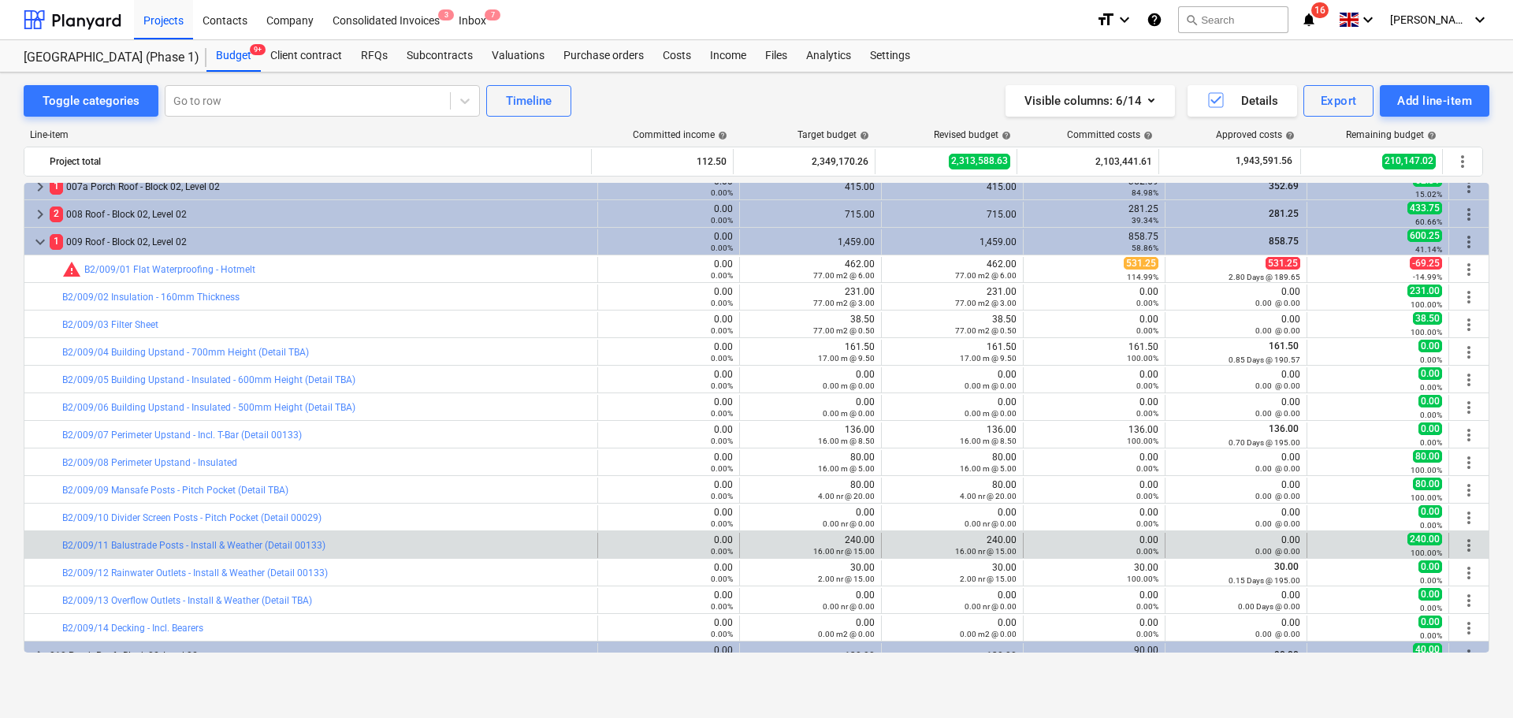
click at [1281, 554] on small "0.00 @ 0.00" at bounding box center [1278, 551] width 45 height 9
drag, startPoint x: 1281, startPoint y: 554, endPoint x: 32, endPoint y: 544, distance: 1248.6
click at [32, 544] on div "bar_chart B2/009/11 Balustrade Posts - Install & Weather (Detail 00133) 0.00 0.…" at bounding box center [756, 545] width 1465 height 25
